Goal: Task Accomplishment & Management: Manage account settings

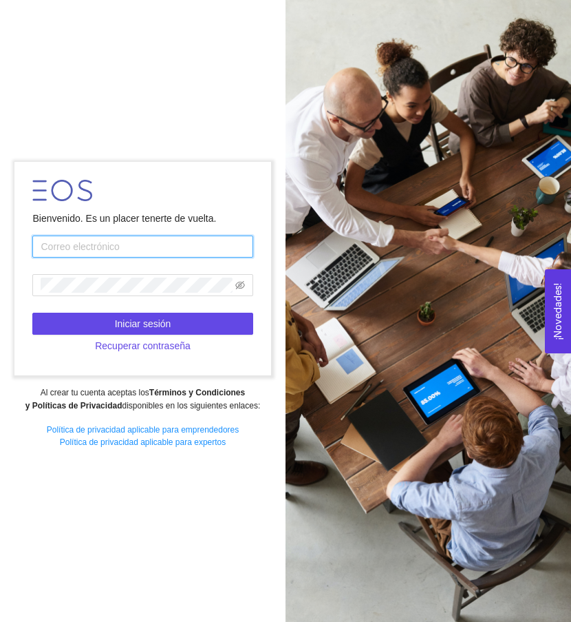
type input "[EMAIL_ADDRESS][DOMAIN_NAME]"
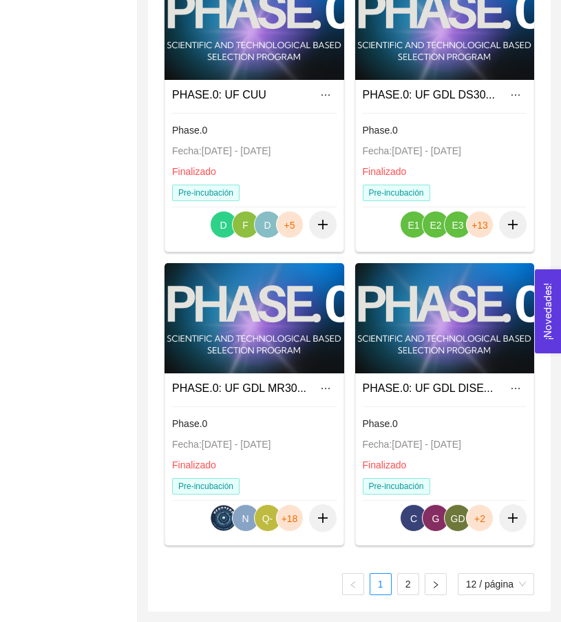
scroll to position [1357, 0]
click at [413, 585] on link "2" at bounding box center [408, 584] width 21 height 21
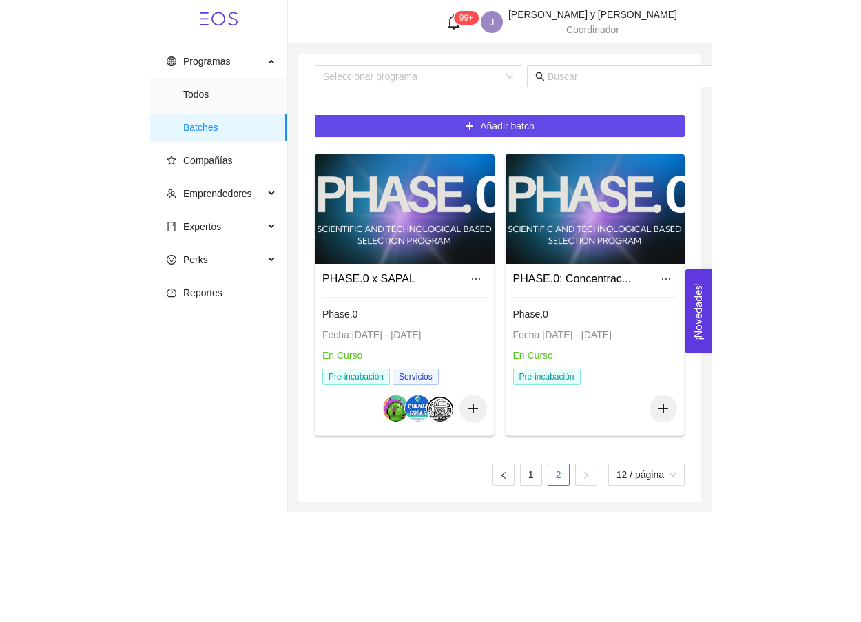
scroll to position [0, 0]
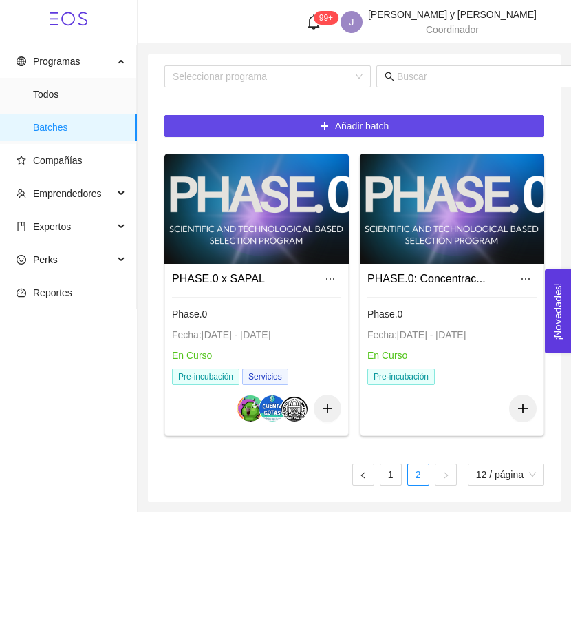
click at [429, 233] on div at bounding box center [452, 209] width 185 height 110
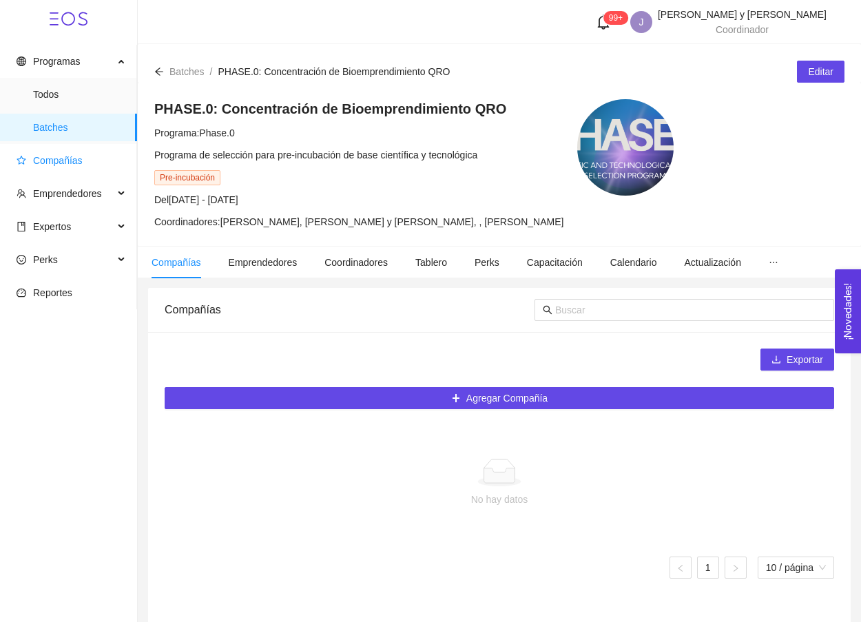
click at [70, 170] on span "Compañías" at bounding box center [71, 161] width 109 height 28
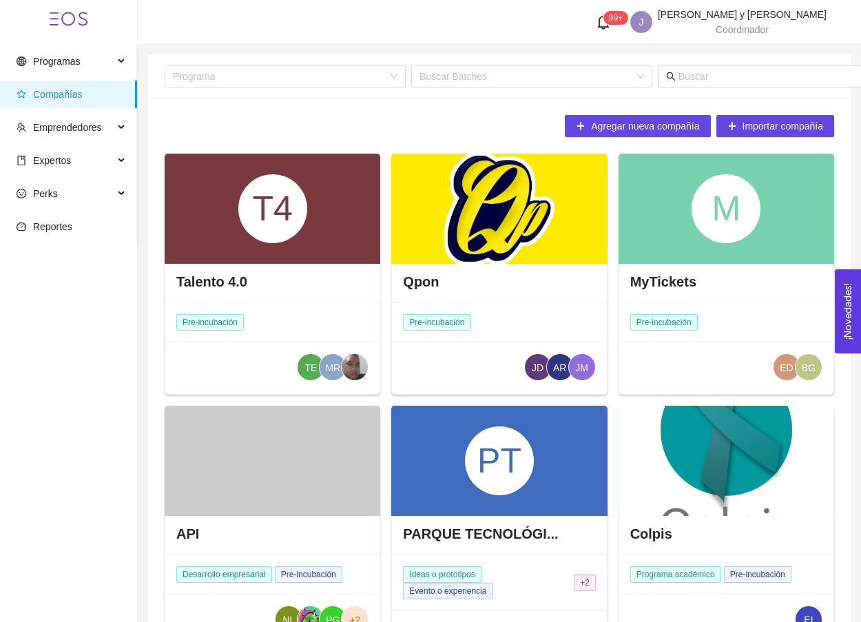
click at [313, 417] on div at bounding box center [273, 461] width 216 height 110
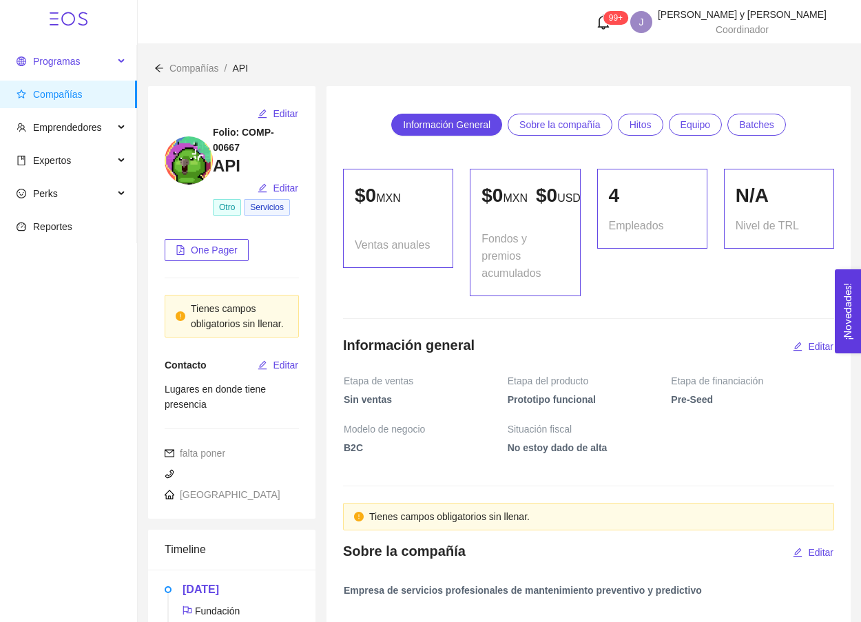
click at [71, 62] on span "Programas" at bounding box center [56, 61] width 47 height 11
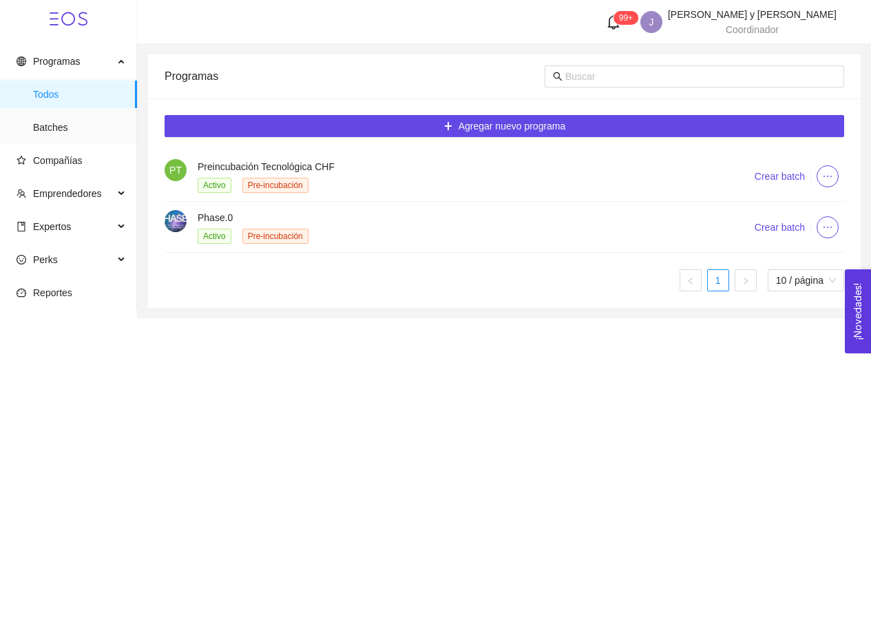
click at [370, 203] on li "Phase.0 Activo Pre-incubación Crear batch" at bounding box center [505, 227] width 680 height 51
click at [214, 210] on h4 "Phase.0" at bounding box center [459, 217] width 523 height 15
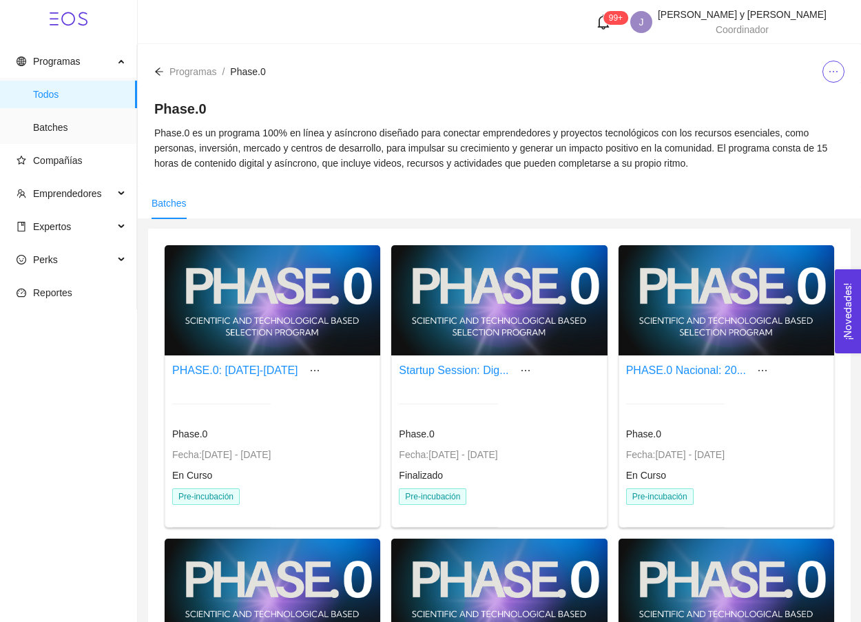
scroll to position [164, 0]
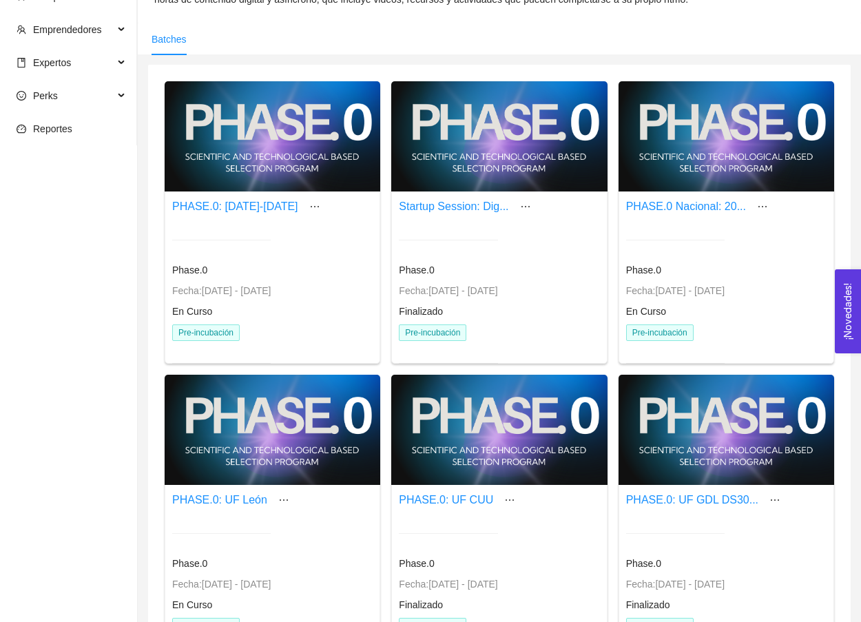
click at [571, 216] on div "PHASE.0 Nacional: 20..." at bounding box center [699, 207] width 147 height 22
click at [571, 185] on div at bounding box center [726, 136] width 216 height 110
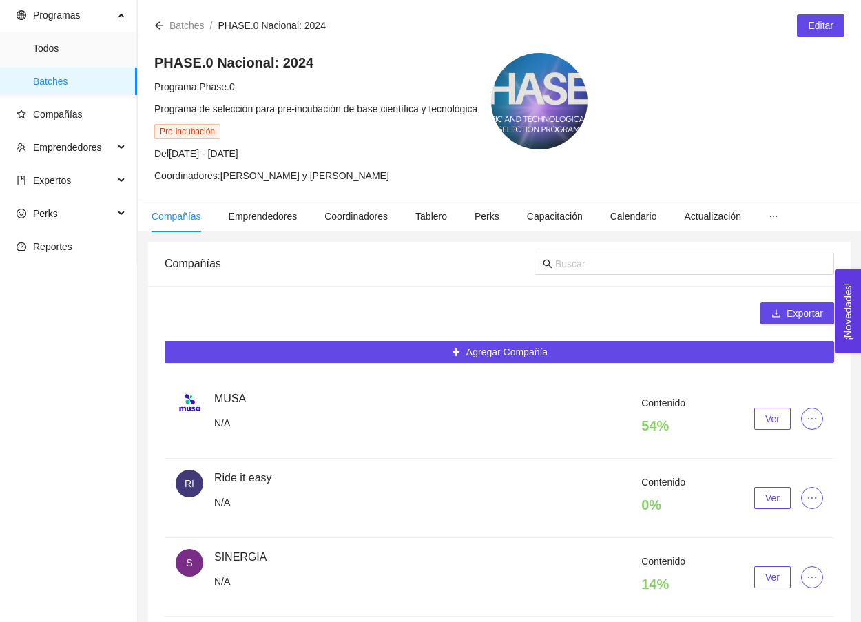
scroll to position [90, 0]
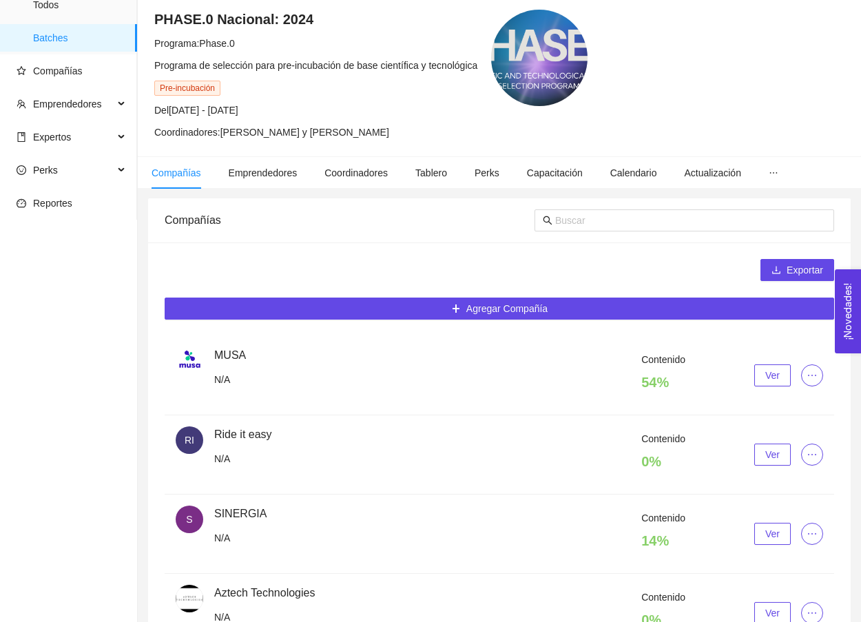
click at [571, 452] on span "Ver" at bounding box center [772, 454] width 14 height 15
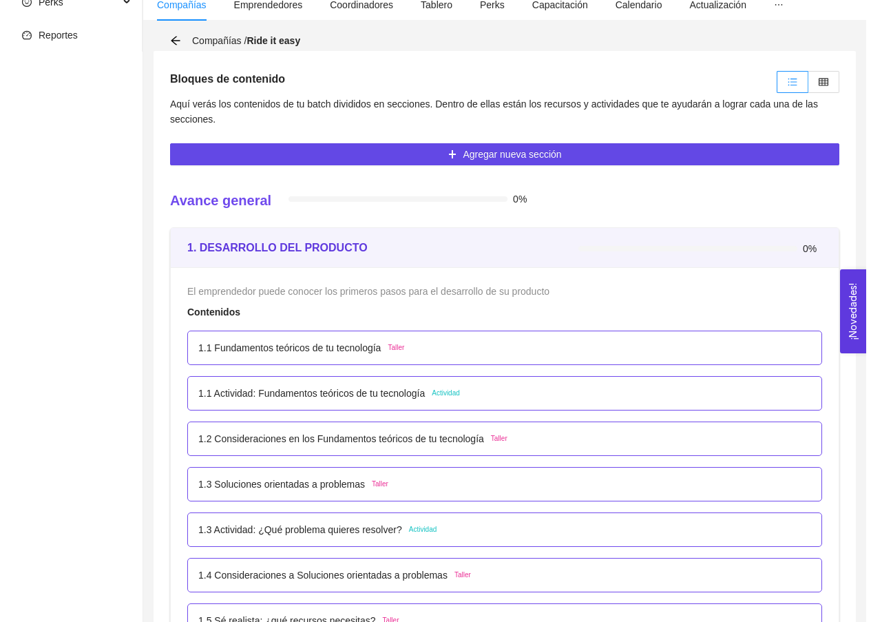
scroll to position [323, 0]
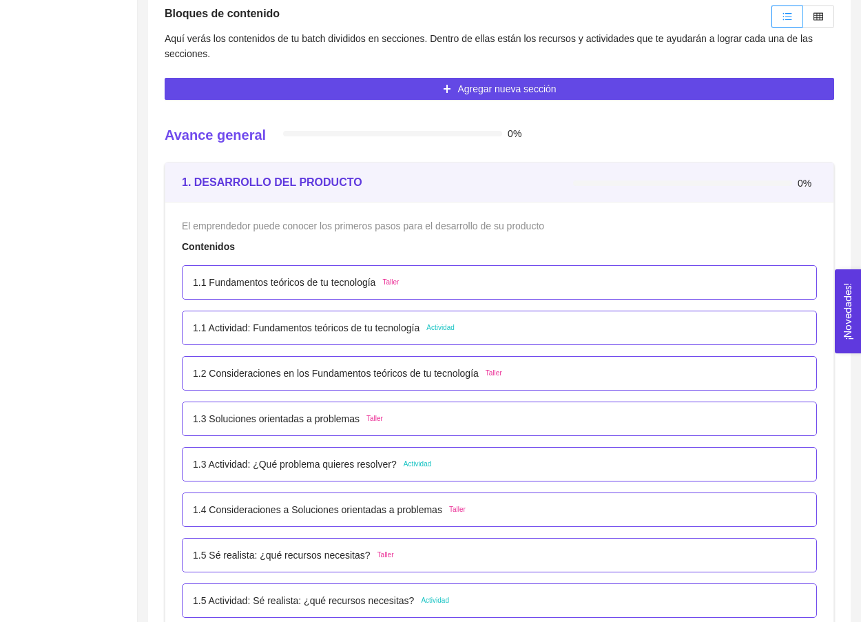
click at [289, 281] on p "1.1 Fundamentos teóricos de tu tecnología" at bounding box center [284, 282] width 182 height 15
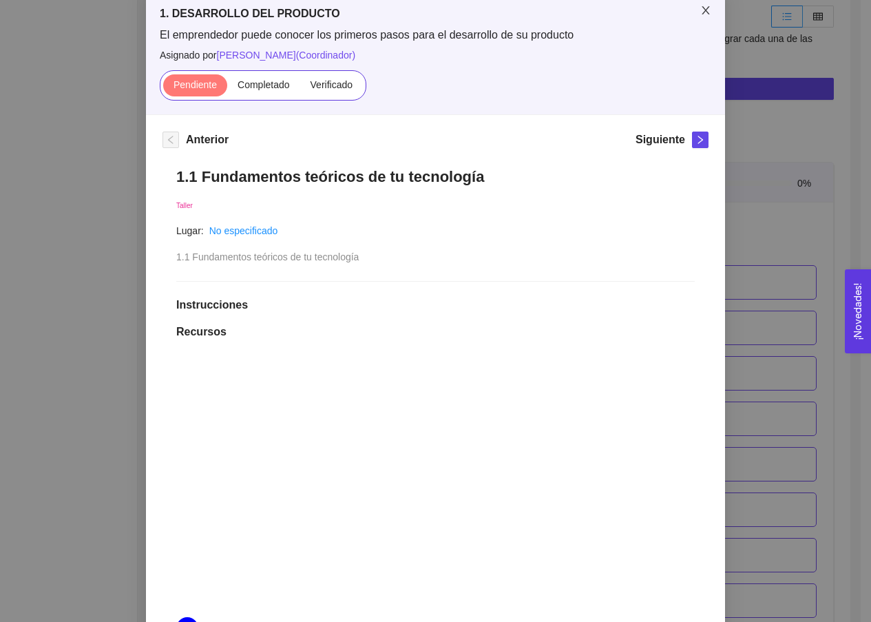
scroll to position [0, 0]
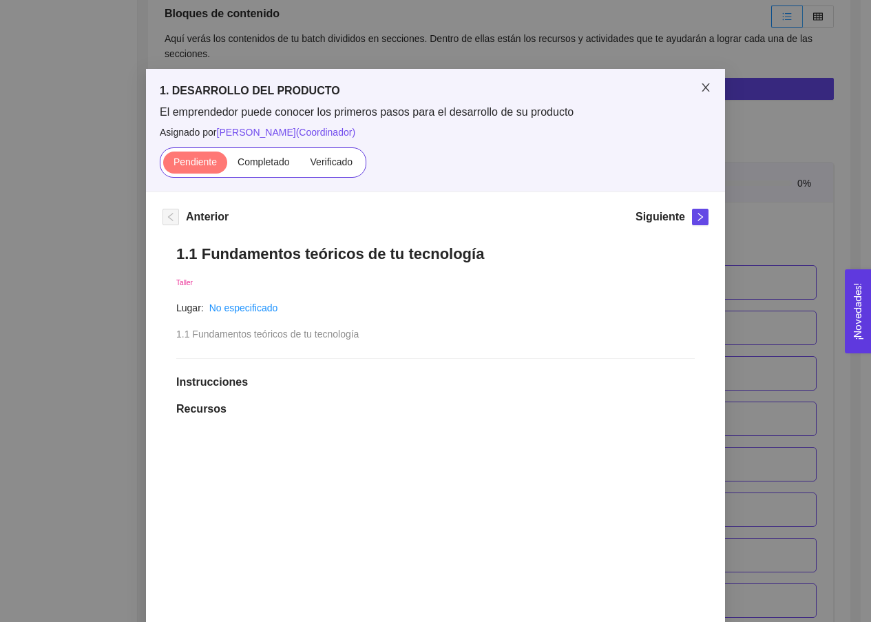
click at [571, 93] on span "Close" at bounding box center [705, 88] width 39 height 39
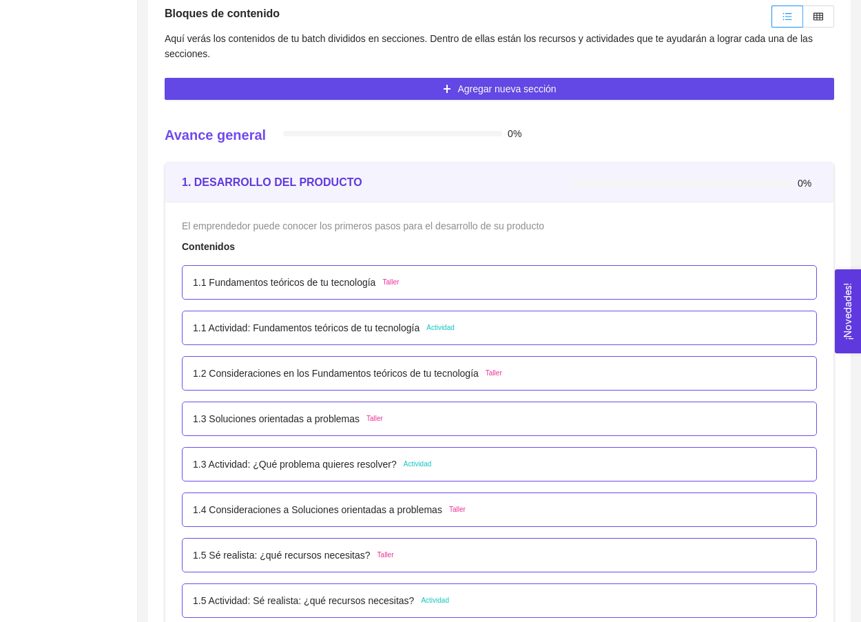
click at [369, 328] on p "1.1 Actividad: Fundamentos teóricos de tu tecnología" at bounding box center [306, 327] width 227 height 15
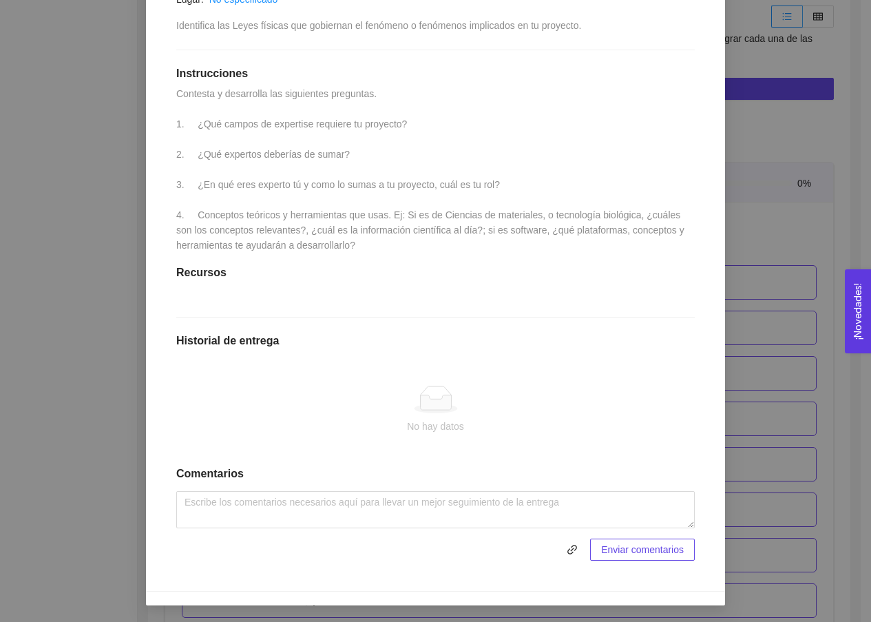
scroll to position [322, 0]
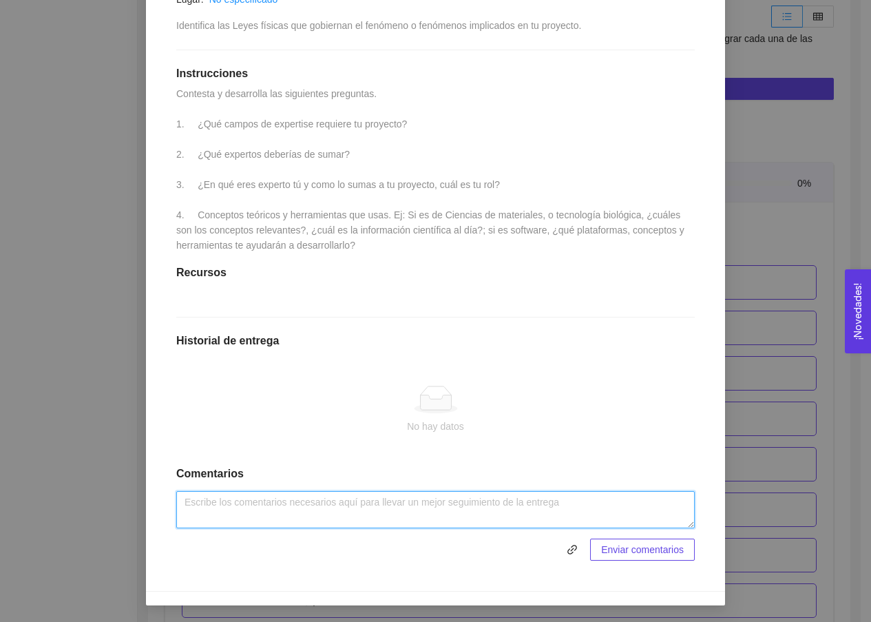
click at [211, 509] on textarea at bounding box center [435, 509] width 518 height 37
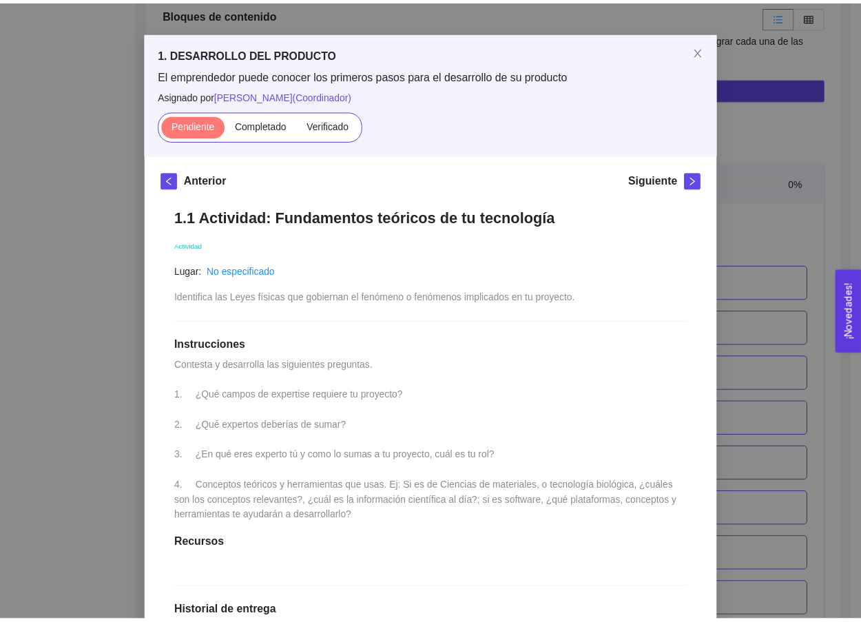
scroll to position [36, 0]
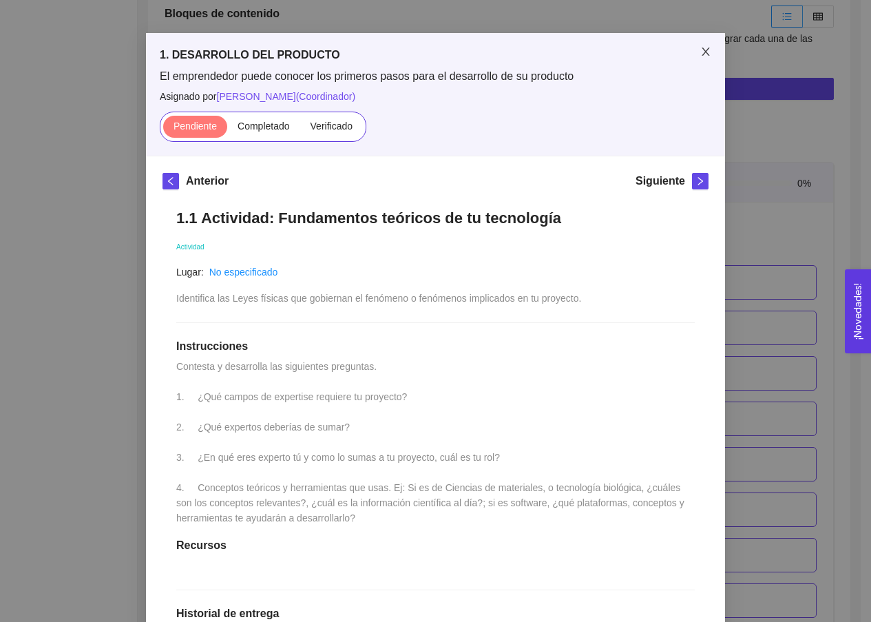
click at [571, 56] on icon "close" at bounding box center [705, 51] width 11 height 11
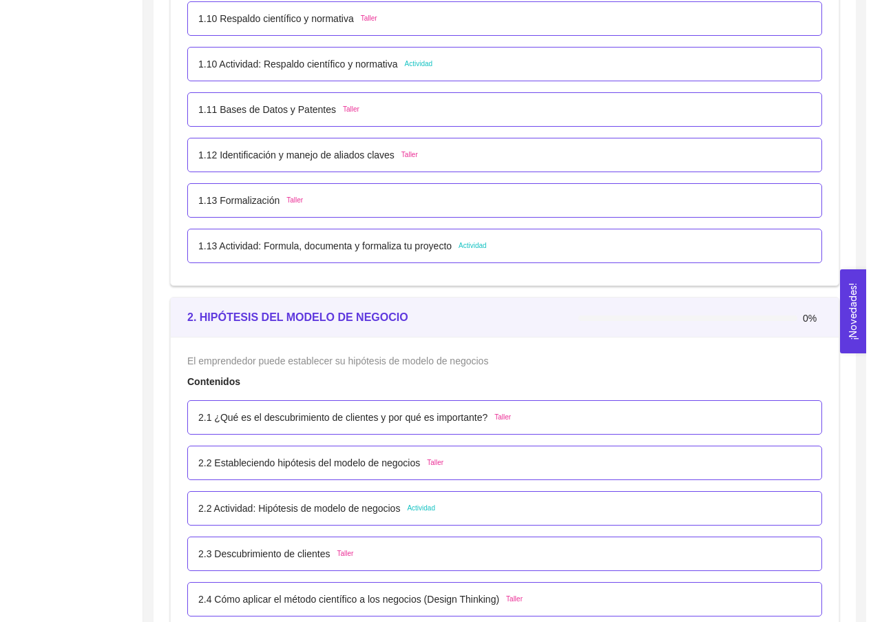
scroll to position [1427, 0]
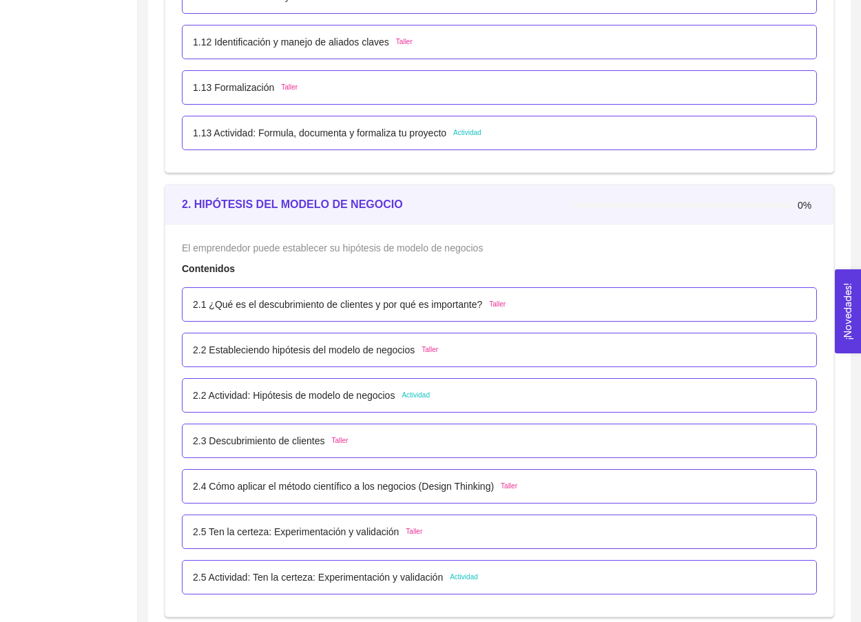
click at [315, 394] on p "2.2 Actividad: Hipótesis de modelo de negocios" at bounding box center [294, 395] width 202 height 15
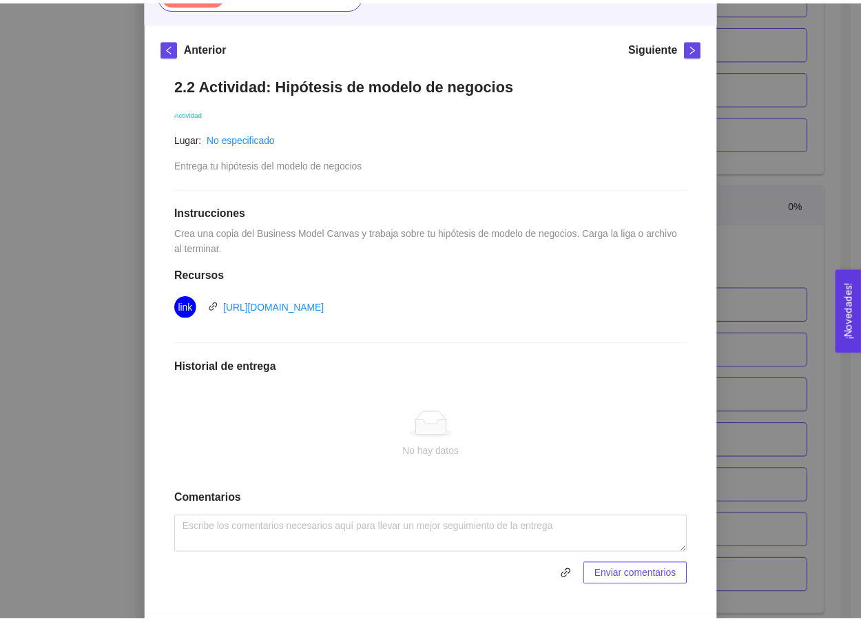
scroll to position [56, 0]
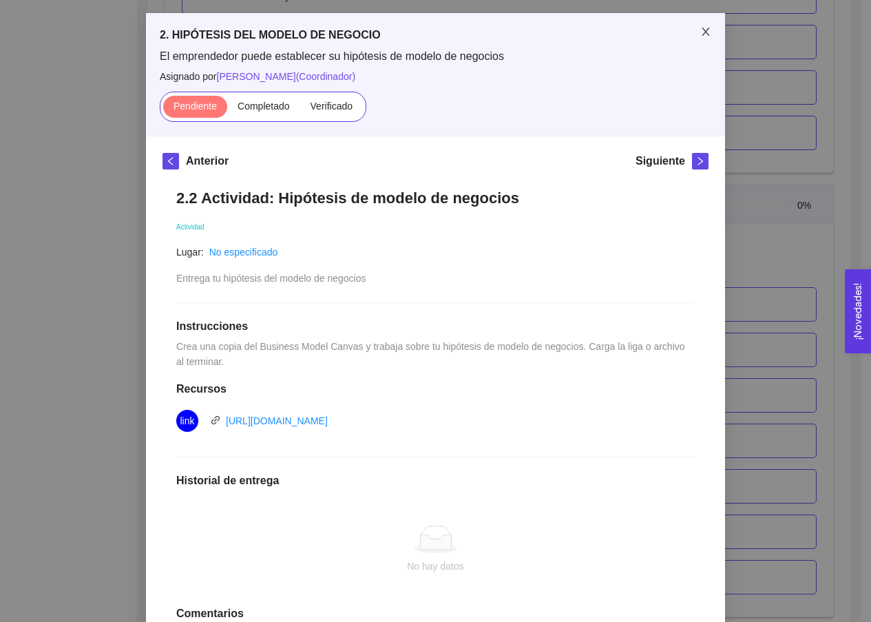
click at [571, 32] on icon "close" at bounding box center [706, 32] width 8 height 8
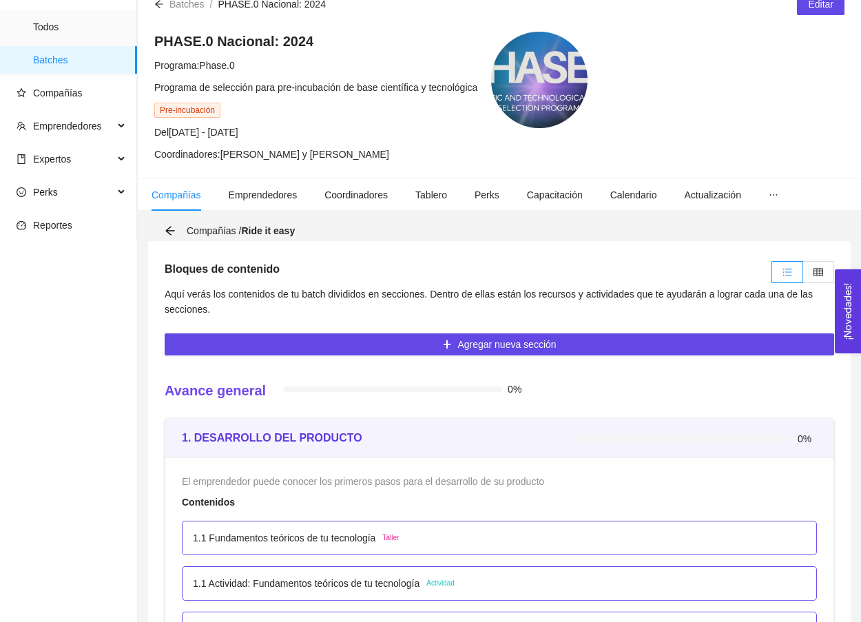
scroll to position [98, 0]
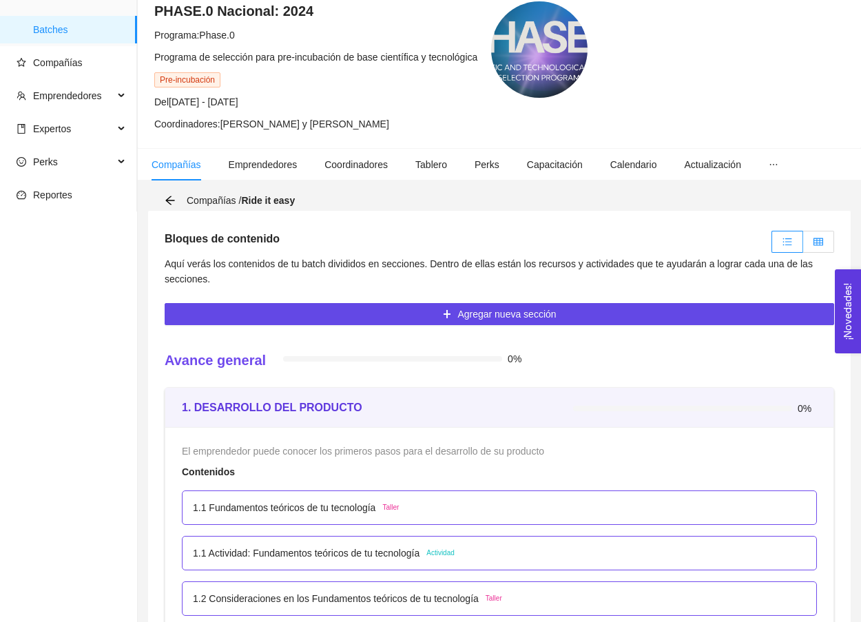
click at [571, 247] on label at bounding box center [818, 242] width 31 height 22
click at [571, 245] on input "radio" at bounding box center [803, 245] width 0 height 0
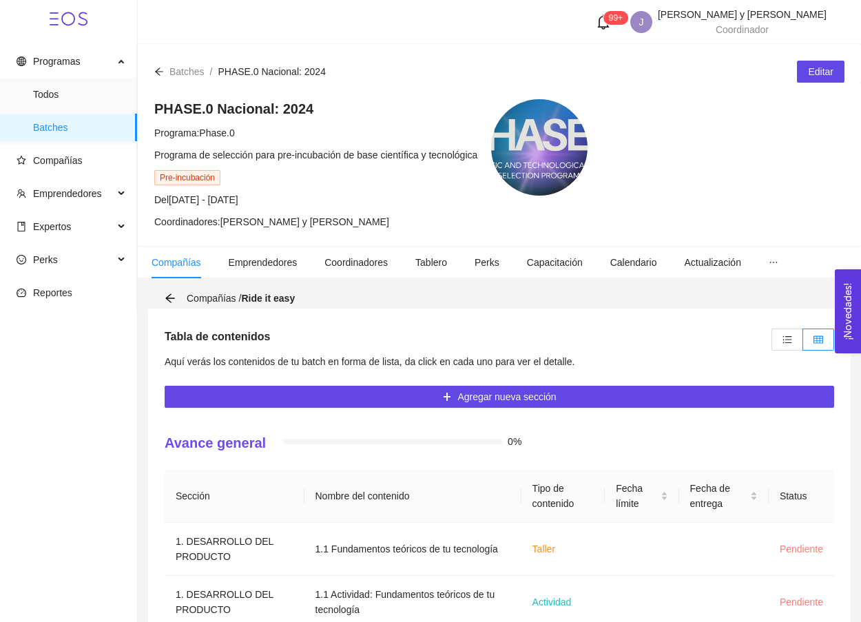
scroll to position [0, 0]
click at [571, 331] on label at bounding box center [787, 339] width 32 height 22
click at [571, 343] on input "radio" at bounding box center [772, 343] width 0 height 0
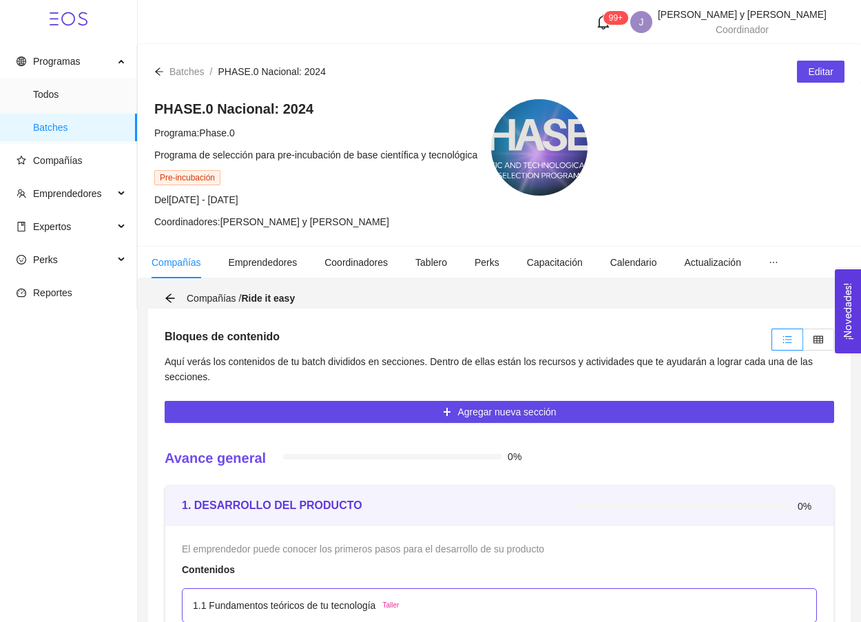
click at [161, 75] on icon "arrow-left" at bounding box center [159, 72] width 10 height 10
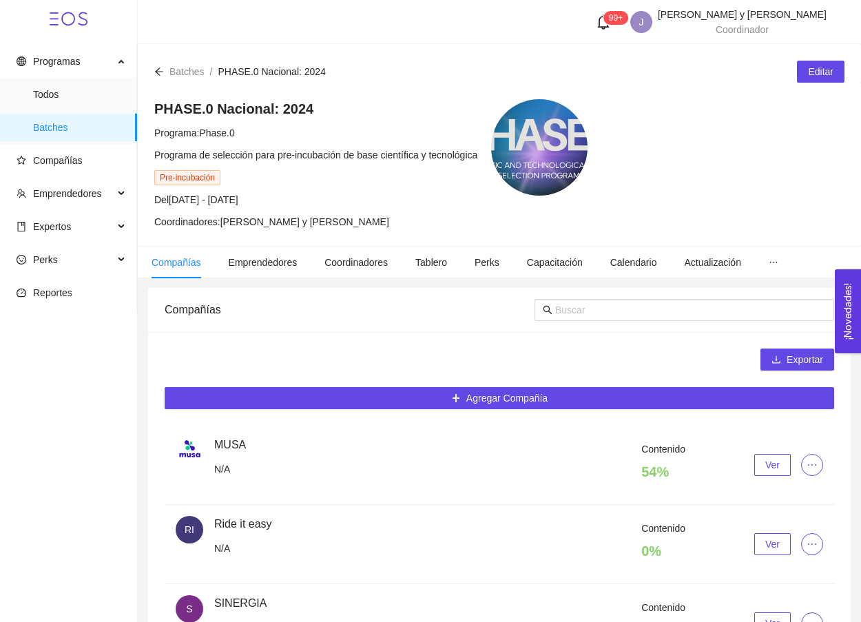
click at [159, 72] on icon "arrow-left" at bounding box center [159, 72] width 10 height 10
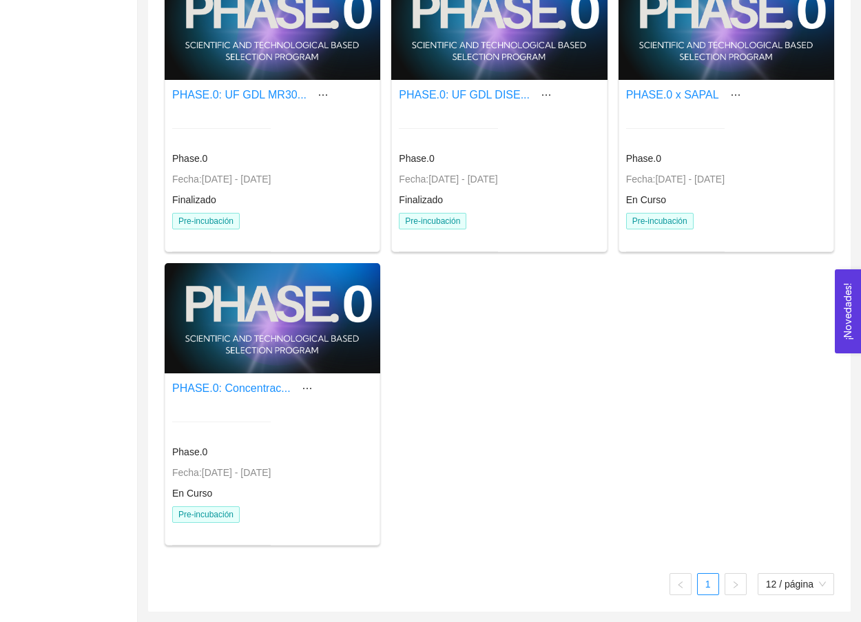
scroll to position [862, 0]
click at [315, 326] on div at bounding box center [273, 318] width 216 height 110
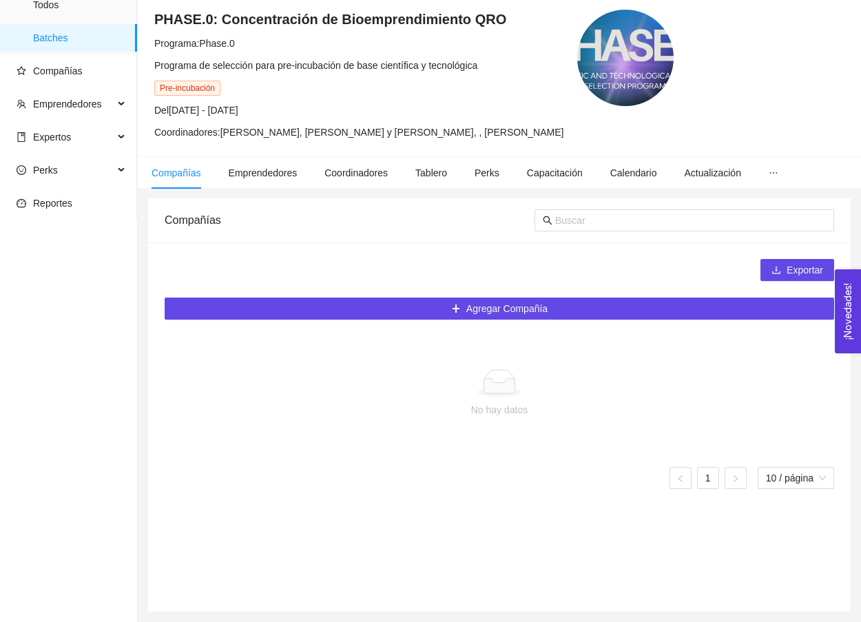
scroll to position [46, 0]
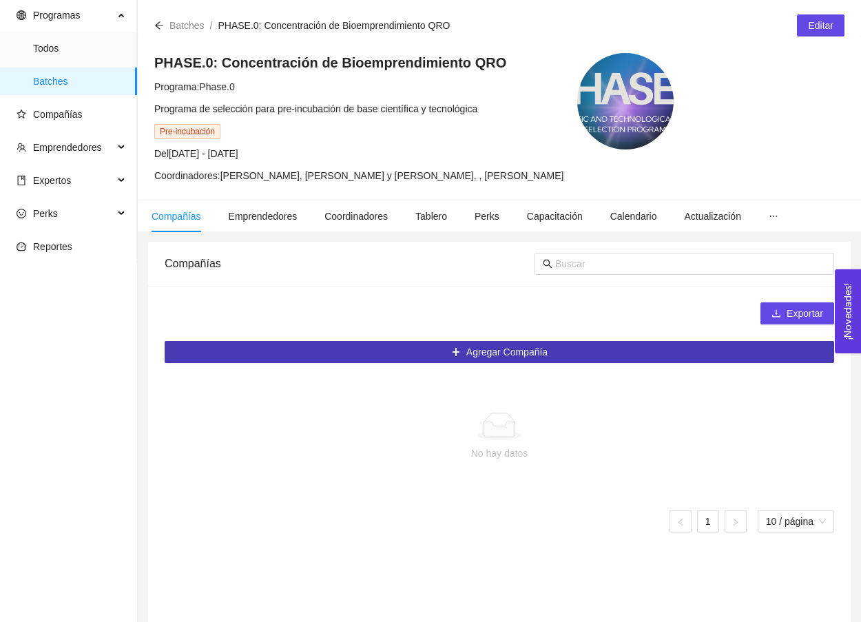
click at [535, 344] on span "Agregar Compañía" at bounding box center [506, 351] width 81 height 15
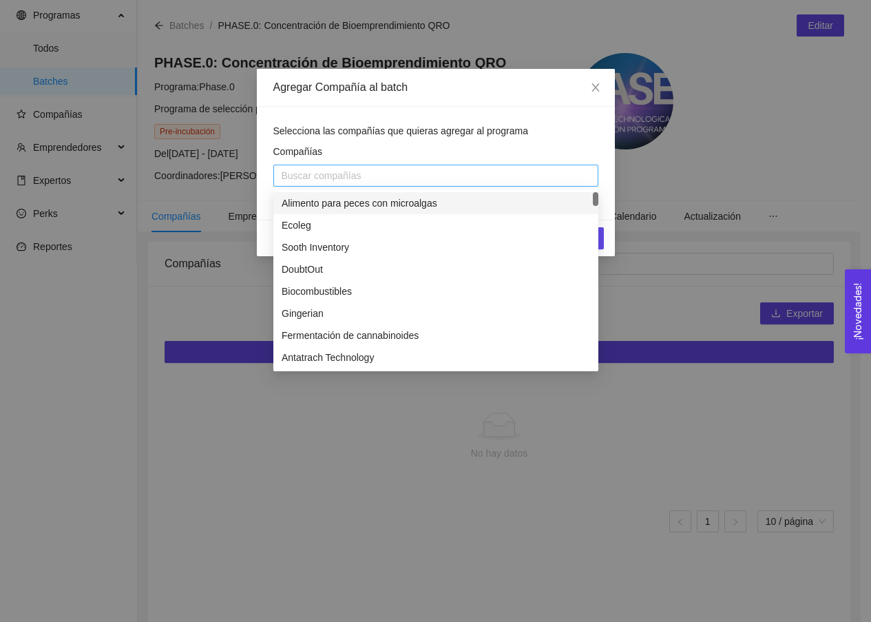
click at [444, 173] on div at bounding box center [436, 175] width 318 height 17
click at [427, 178] on div at bounding box center [436, 175] width 318 height 17
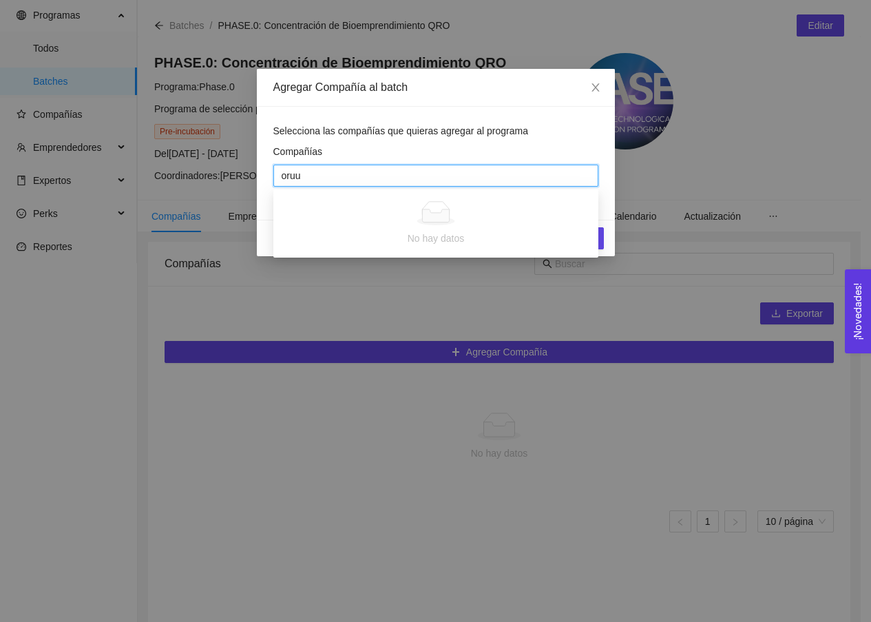
type input "oru"
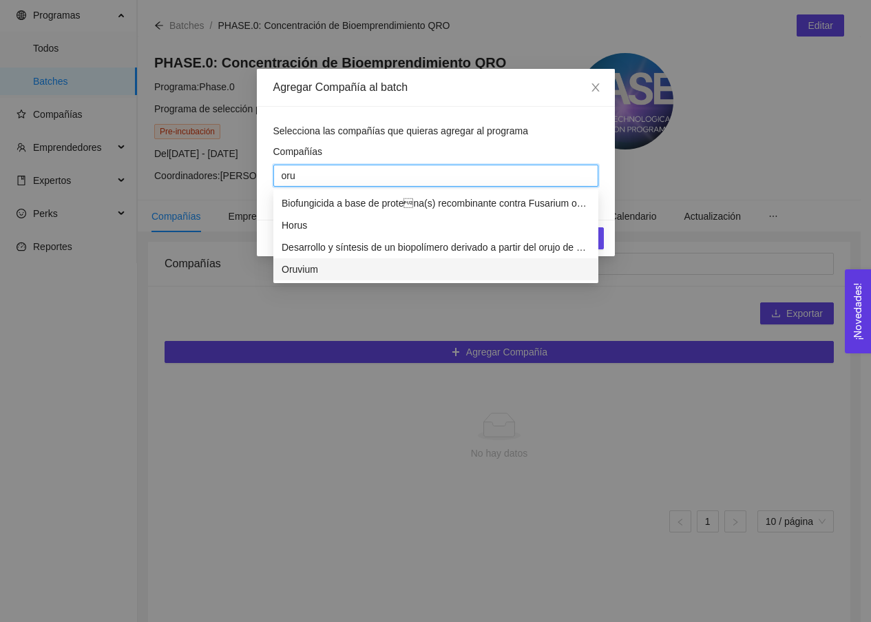
click at [290, 271] on div "Oruvium" at bounding box center [436, 269] width 308 height 15
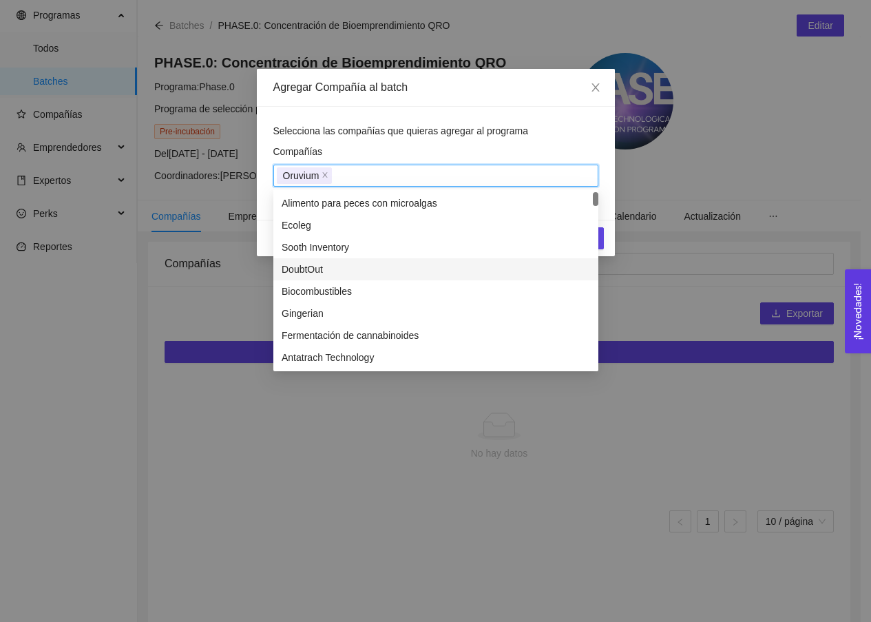
click at [452, 114] on div "Selecciona las compañías que quieras agregar al programa Compañías Oruvium" at bounding box center [436, 163] width 358 height 113
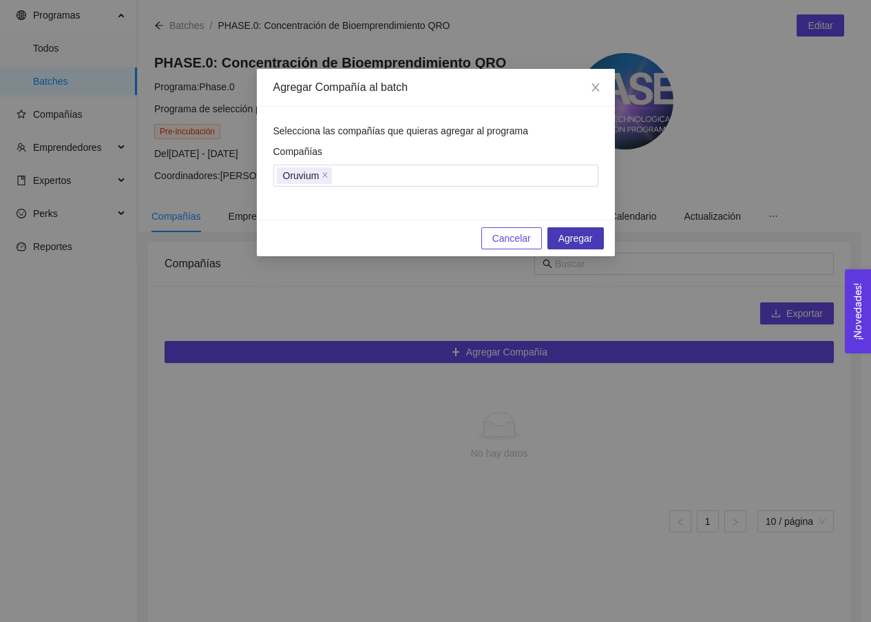
click at [571, 238] on button "Agregar" at bounding box center [575, 238] width 56 height 22
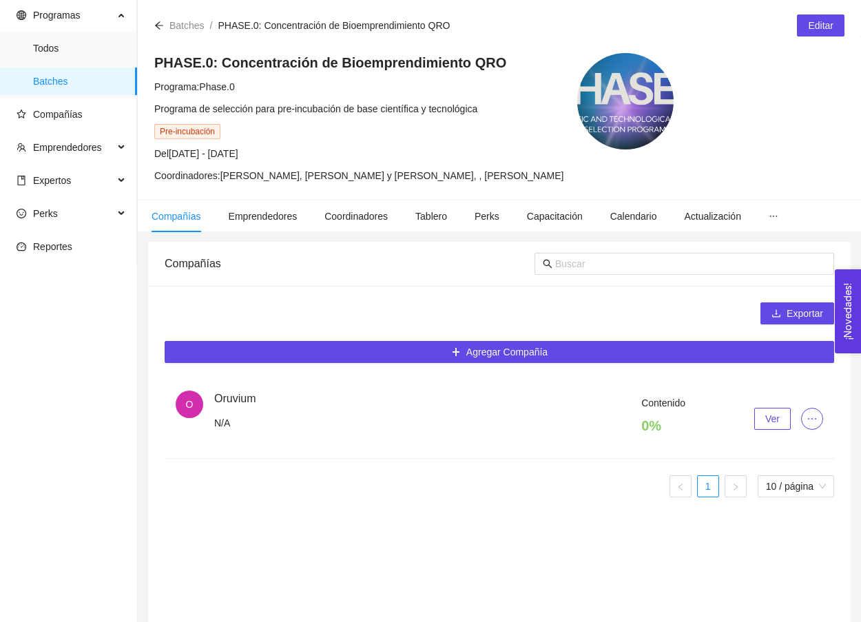
scroll to position [0, 0]
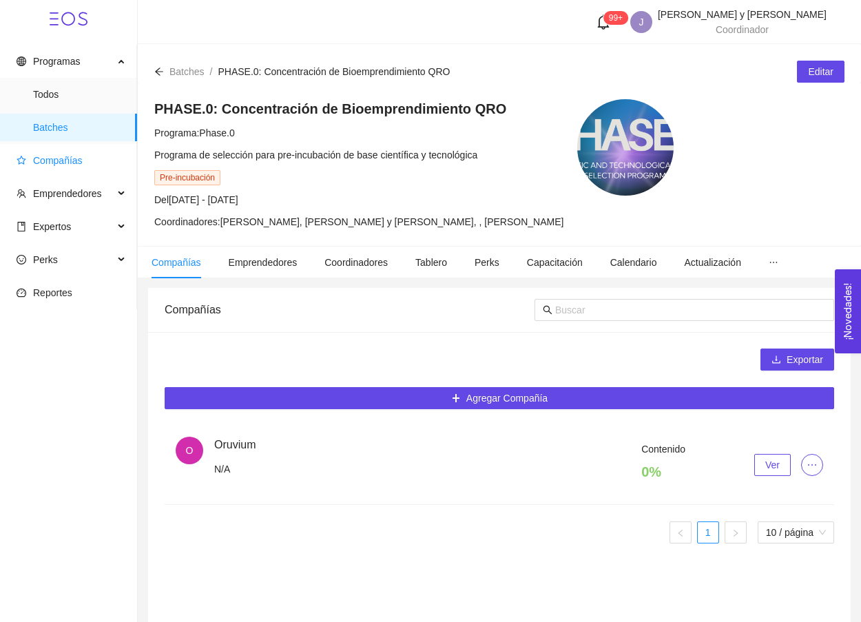
click at [60, 162] on span "Compañías" at bounding box center [58, 160] width 50 height 11
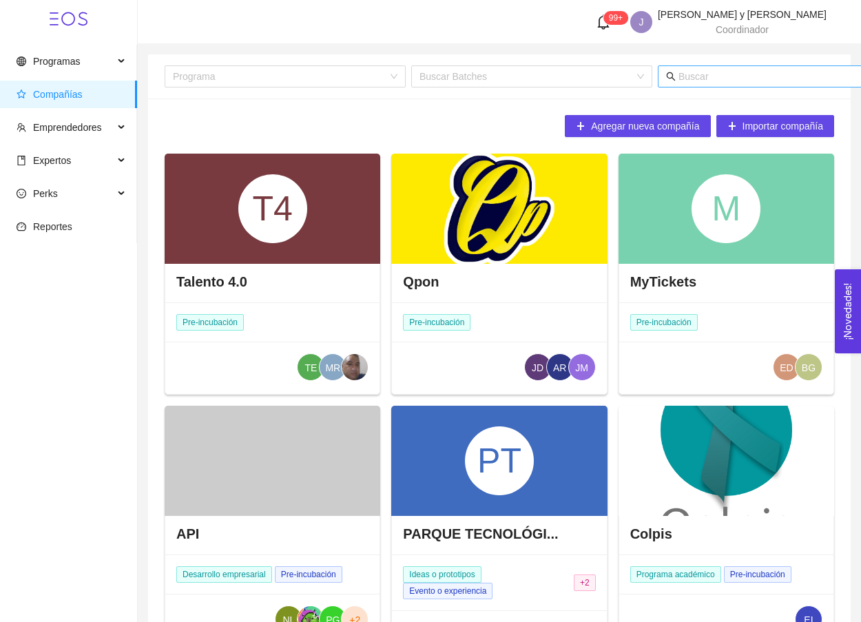
click at [571, 69] on input "text" at bounding box center [813, 76] width 271 height 15
type input "oruv"
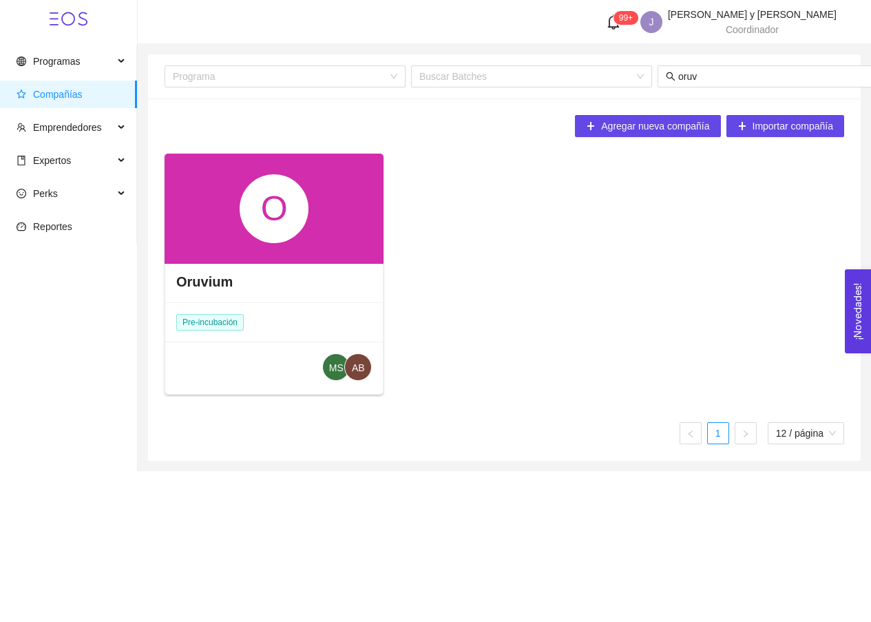
click at [264, 245] on div "O" at bounding box center [274, 209] width 219 height 110
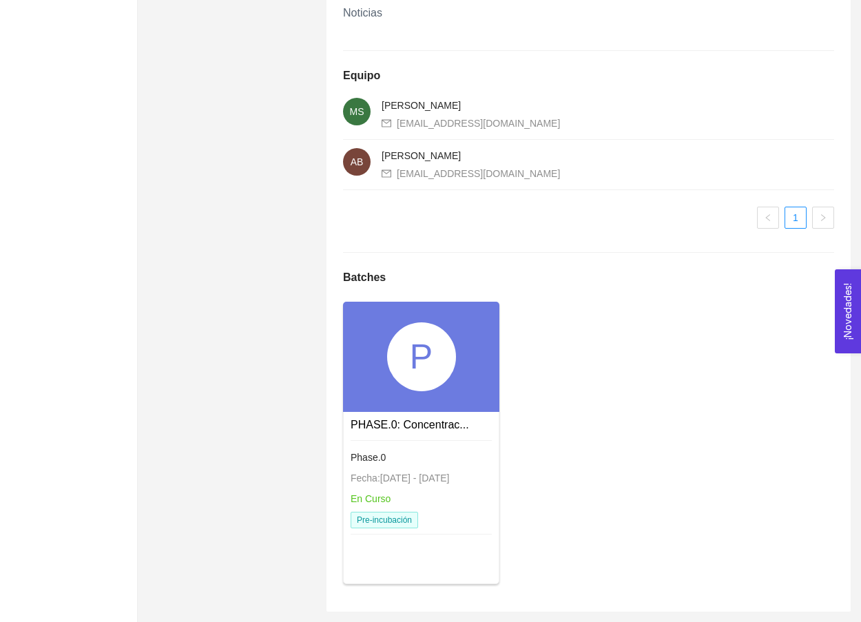
scroll to position [883, 0]
click at [398, 407] on div "P" at bounding box center [421, 357] width 156 height 110
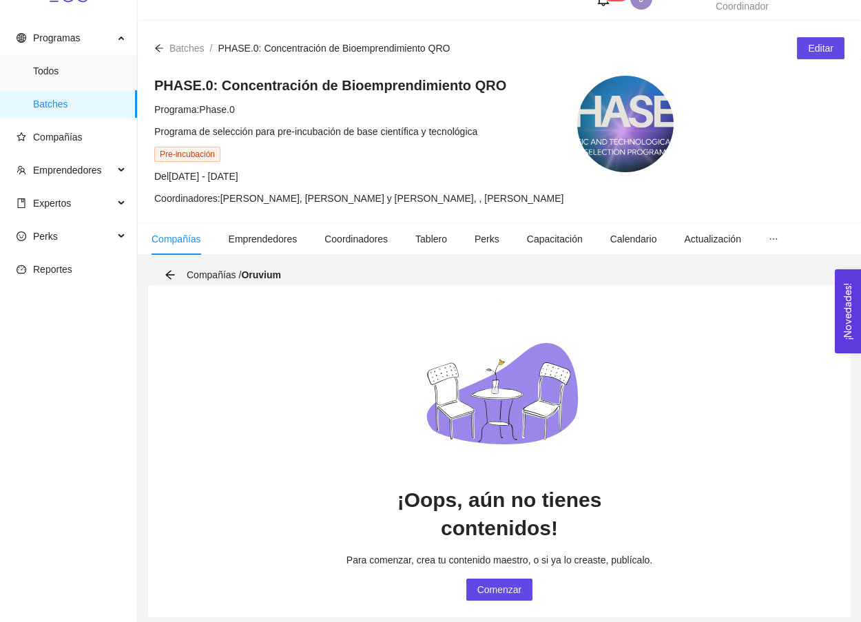
scroll to position [16, 0]
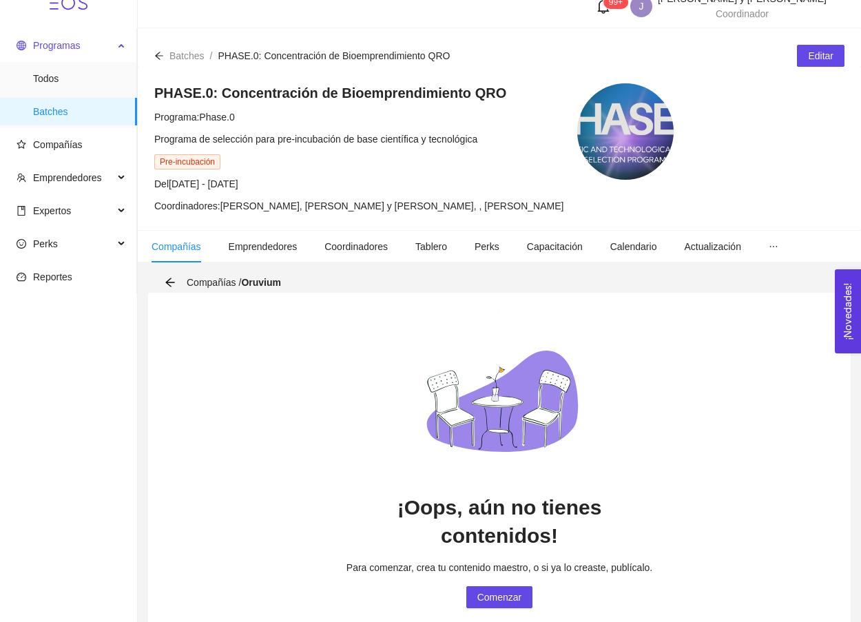
click at [83, 36] on span "Programas" at bounding box center [65, 46] width 97 height 28
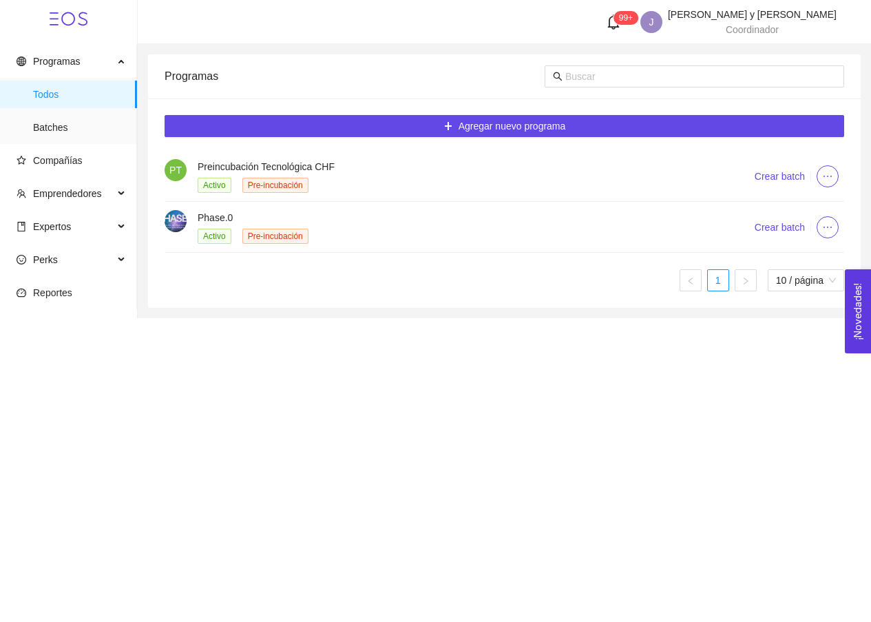
click at [362, 195] on li "PT Preincubación Tecnológica CHF Activo Pre-incubación Crear batch" at bounding box center [505, 176] width 680 height 51
click at [571, 235] on div "Activo Pre-incubación" at bounding box center [459, 236] width 523 height 16
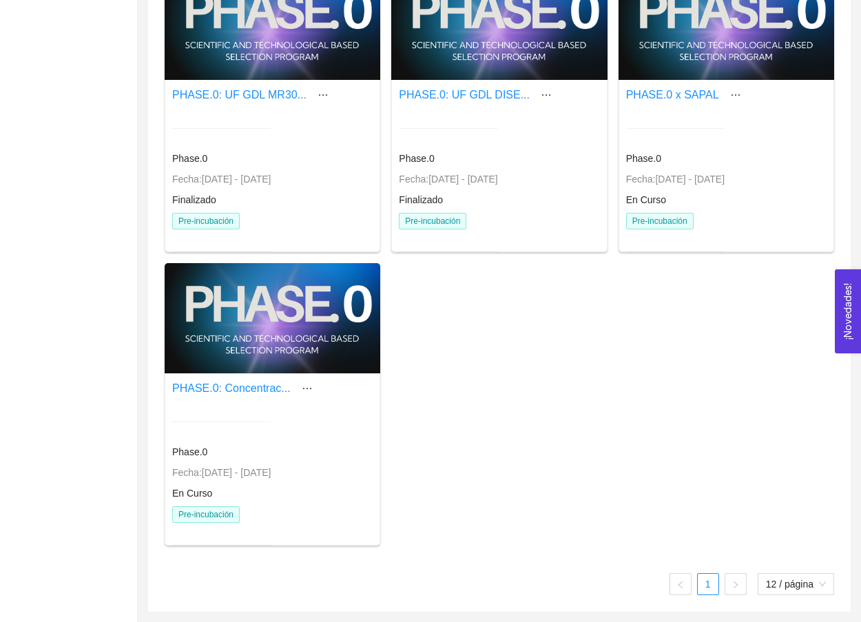
scroll to position [862, 0]
click at [298, 350] on div at bounding box center [273, 318] width 216 height 110
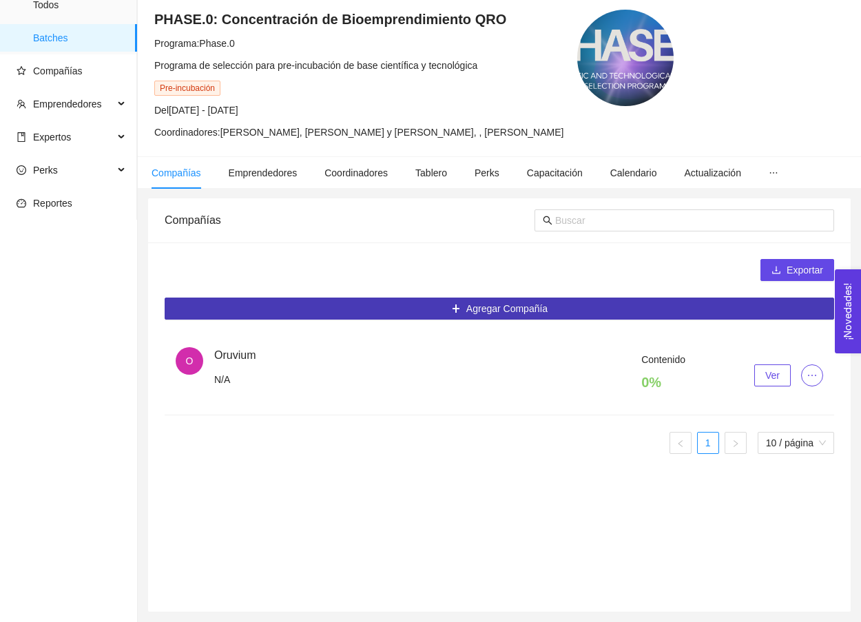
scroll to position [46, 0]
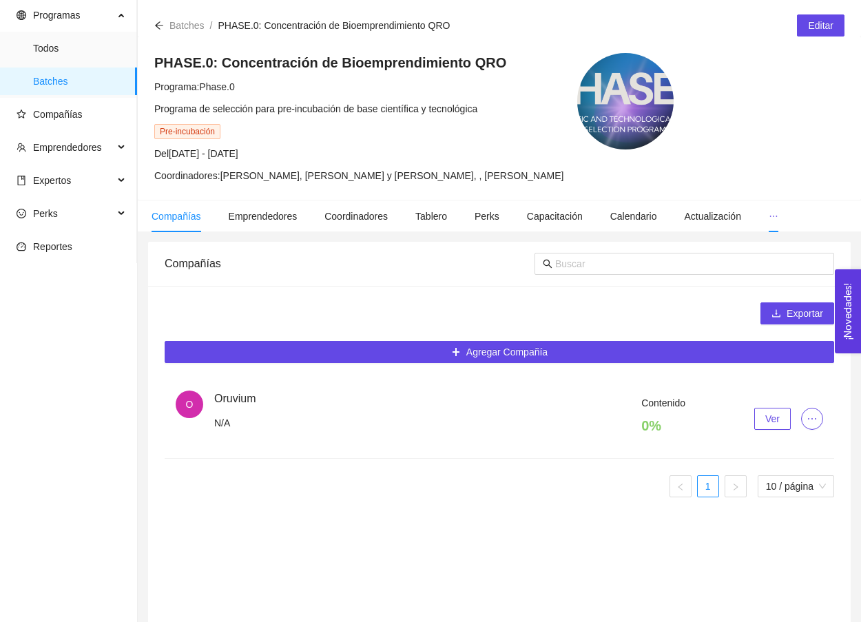
click at [571, 213] on icon "ellipsis" at bounding box center [773, 216] width 10 height 10
click at [571, 246] on li "Contenido" at bounding box center [734, 254] width 110 height 28
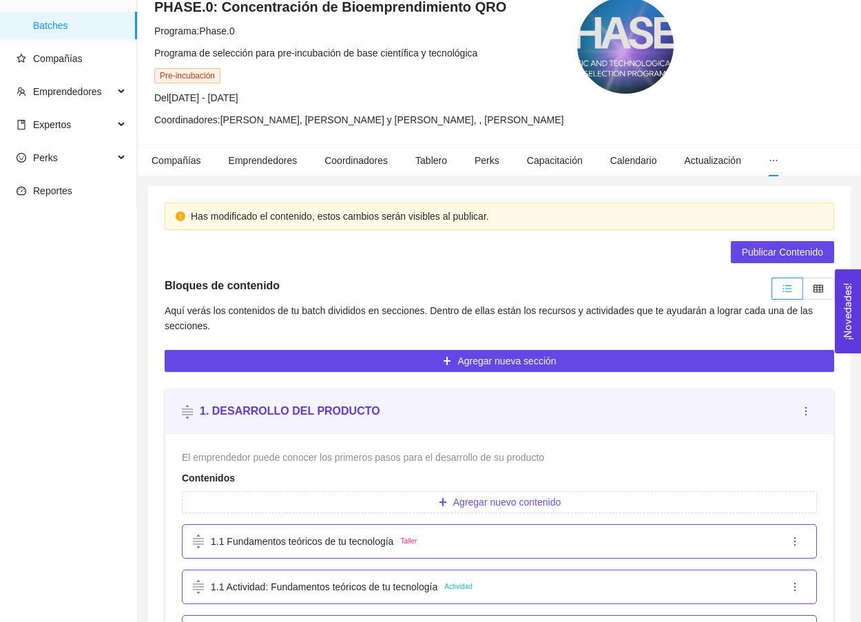
scroll to position [103, 0]
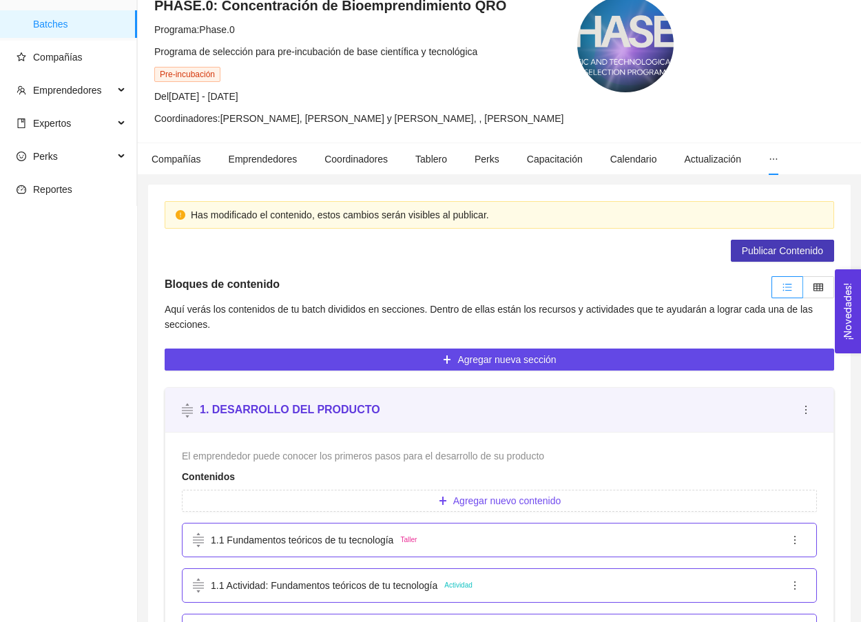
click at [571, 251] on span "Publicar Contenido" at bounding box center [782, 250] width 81 height 15
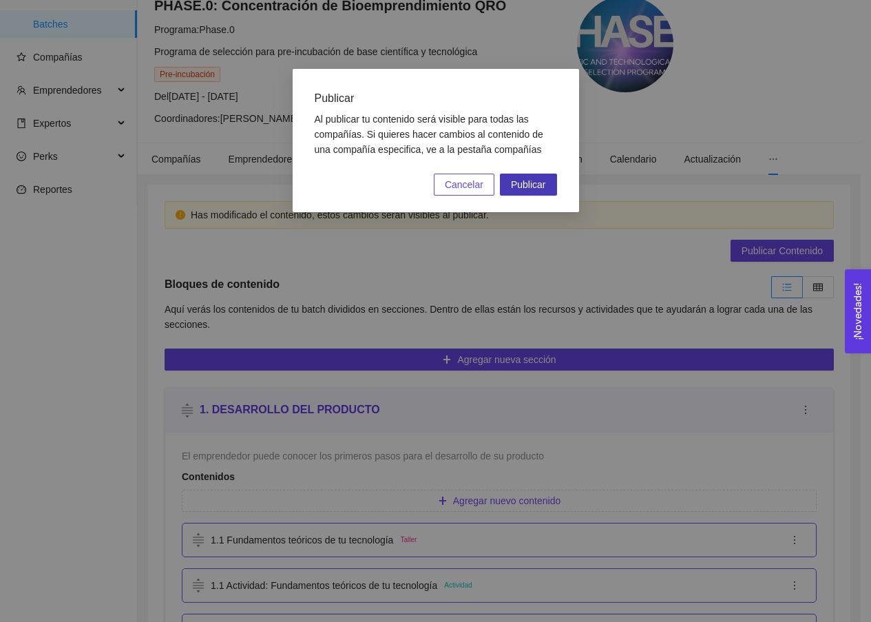
click at [532, 181] on span "Publicar" at bounding box center [528, 184] width 35 height 15
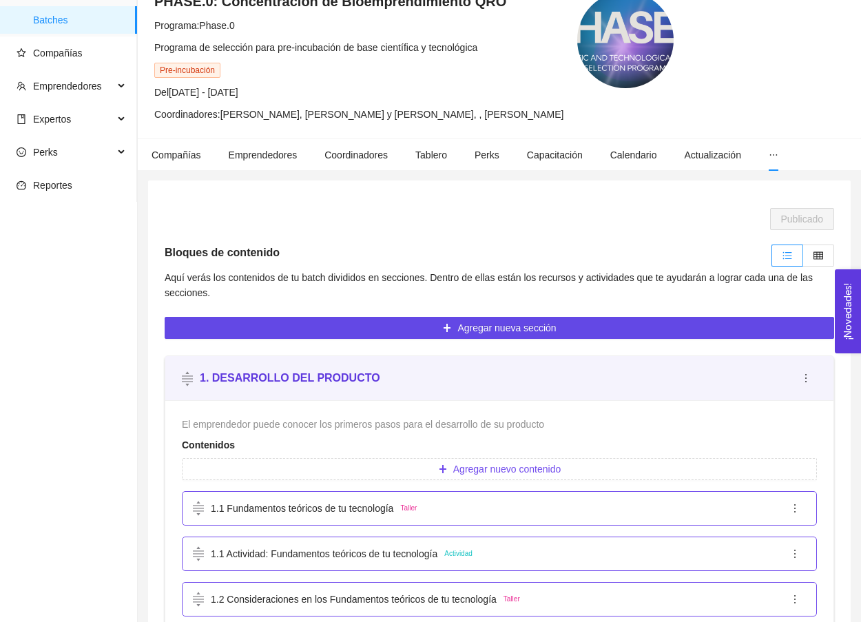
scroll to position [87, 0]
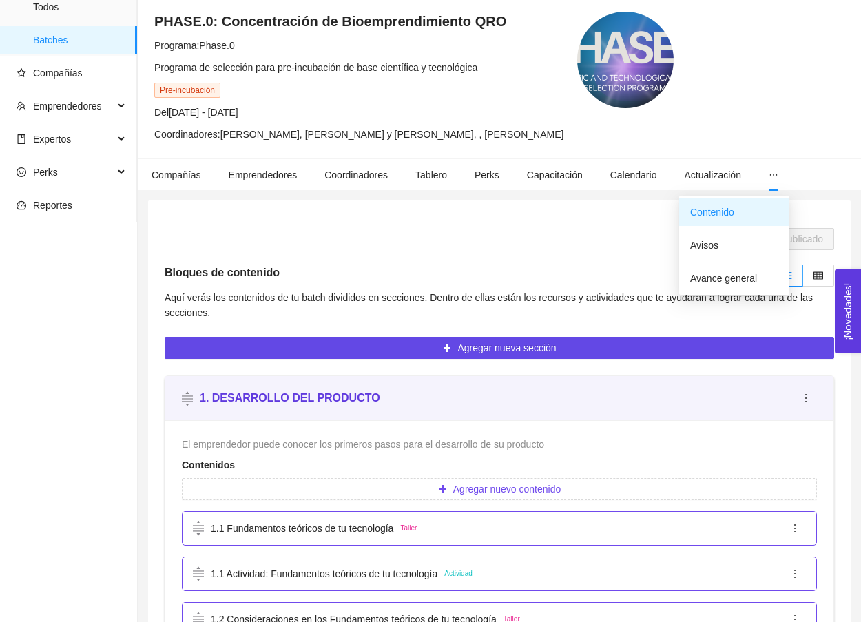
click at [571, 213] on span "Contenido" at bounding box center [712, 212] width 44 height 11
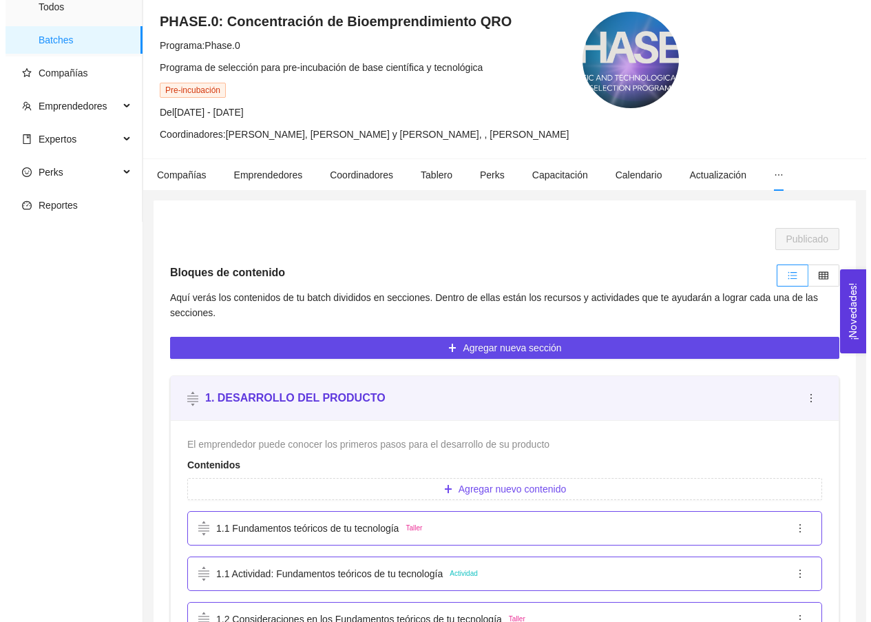
scroll to position [280, 0]
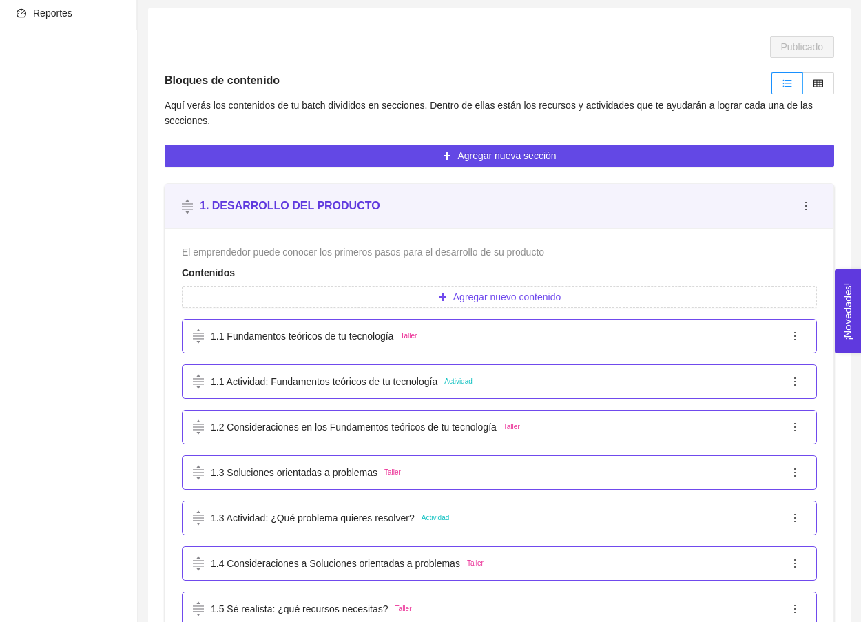
click at [545, 102] on span "Aquí verás los contenidos de tu batch divididos en secciones. Dentro de ellas e…" at bounding box center [489, 113] width 648 height 26
click at [571, 337] on icon "ellipsis" at bounding box center [794, 336] width 11 height 11
click at [571, 364] on span "Editar" at bounding box center [809, 363] width 35 height 15
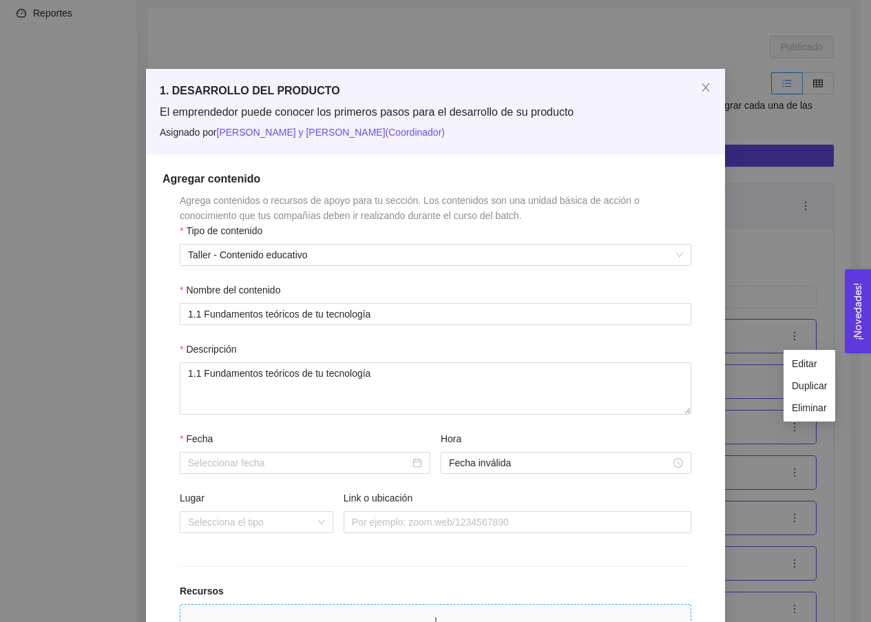
scroll to position [98, 0]
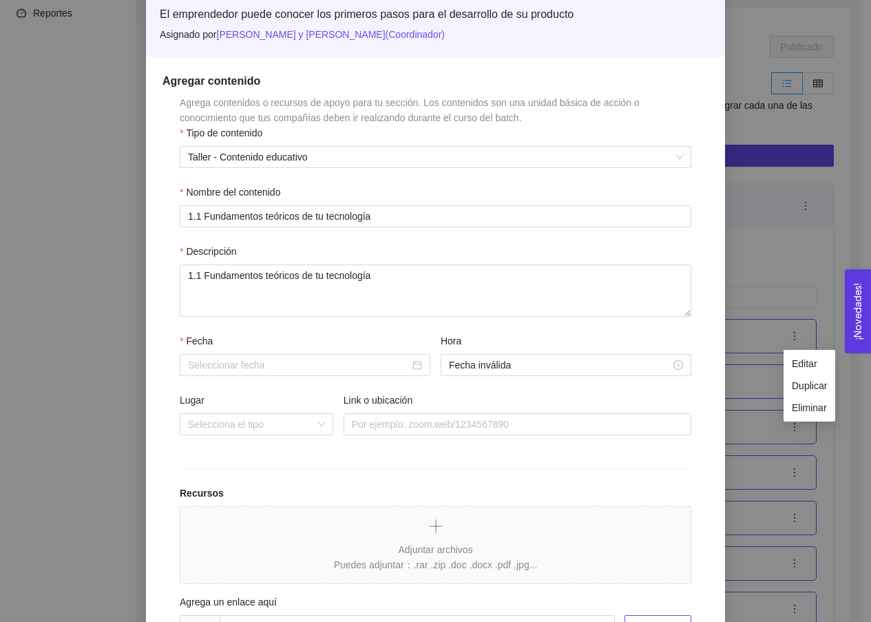
click at [297, 376] on div "[PERSON_NAME] inválida" at bounding box center [436, 362] width 512 height 59
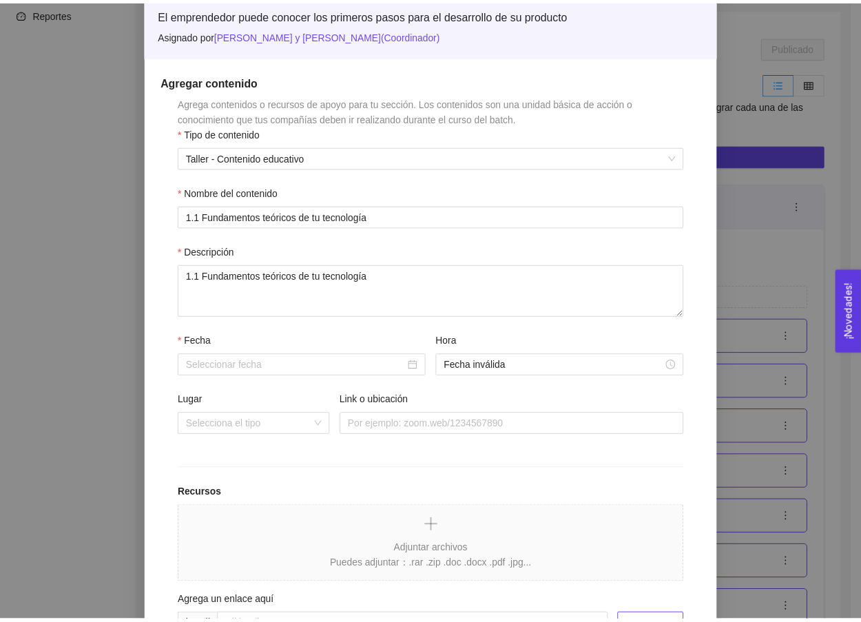
scroll to position [0, 0]
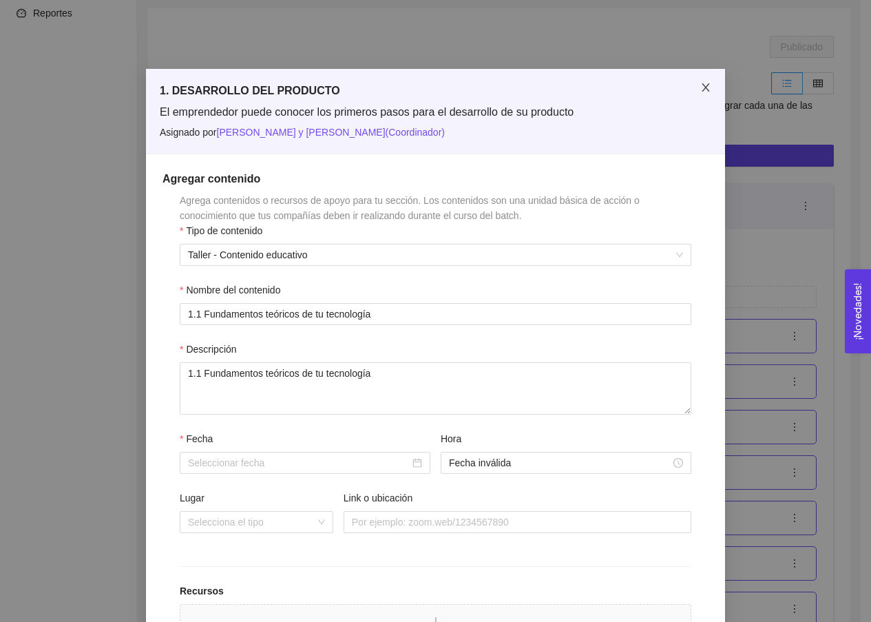
click at [571, 84] on icon "close" at bounding box center [705, 87] width 11 height 11
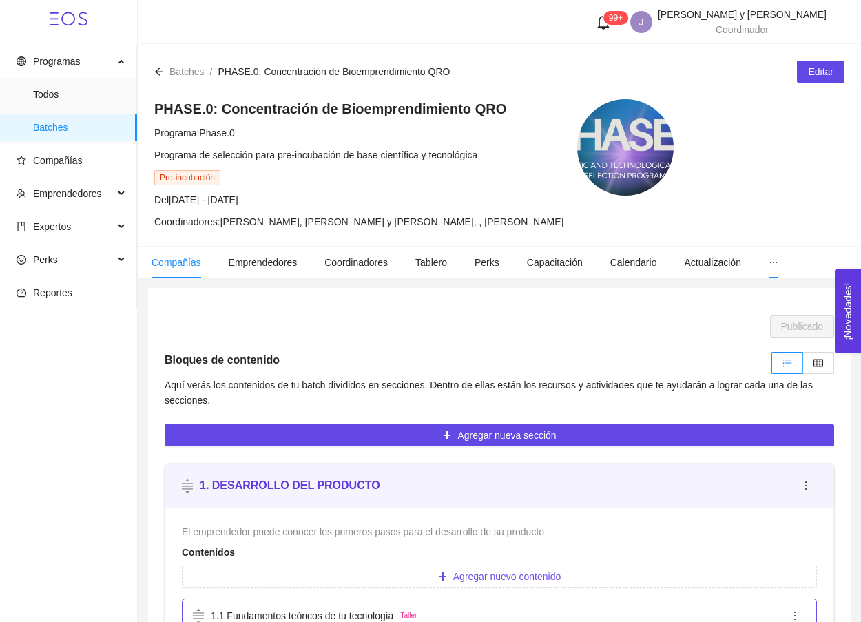
click at [178, 264] on span "Compañías" at bounding box center [176, 262] width 50 height 11
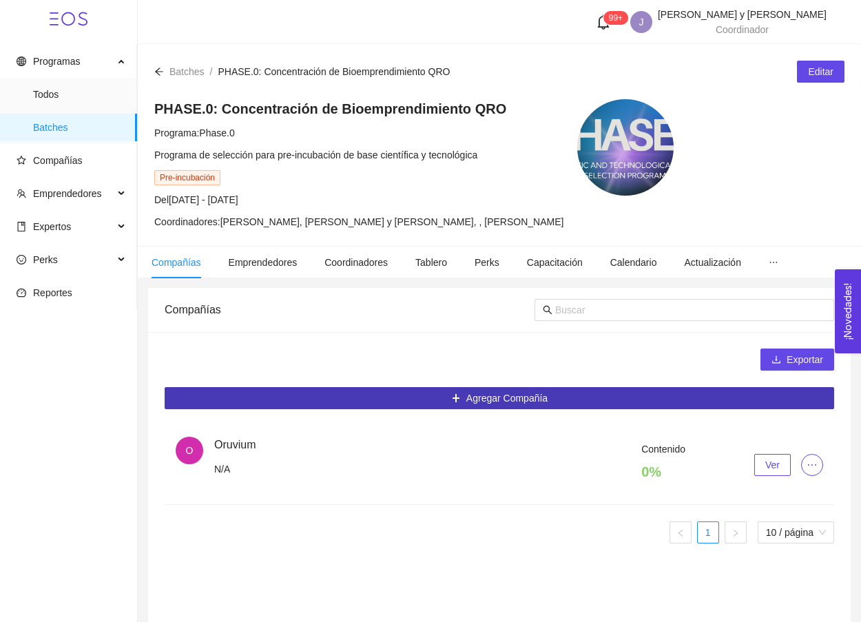
click at [447, 401] on button "Agregar Compañía" at bounding box center [499, 398] width 669 height 22
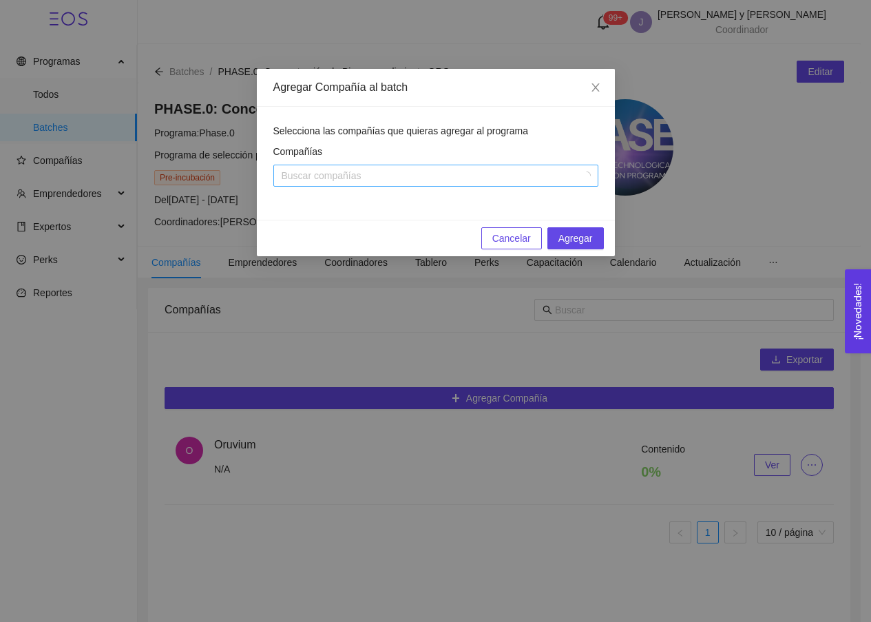
click at [390, 174] on div at bounding box center [429, 175] width 304 height 17
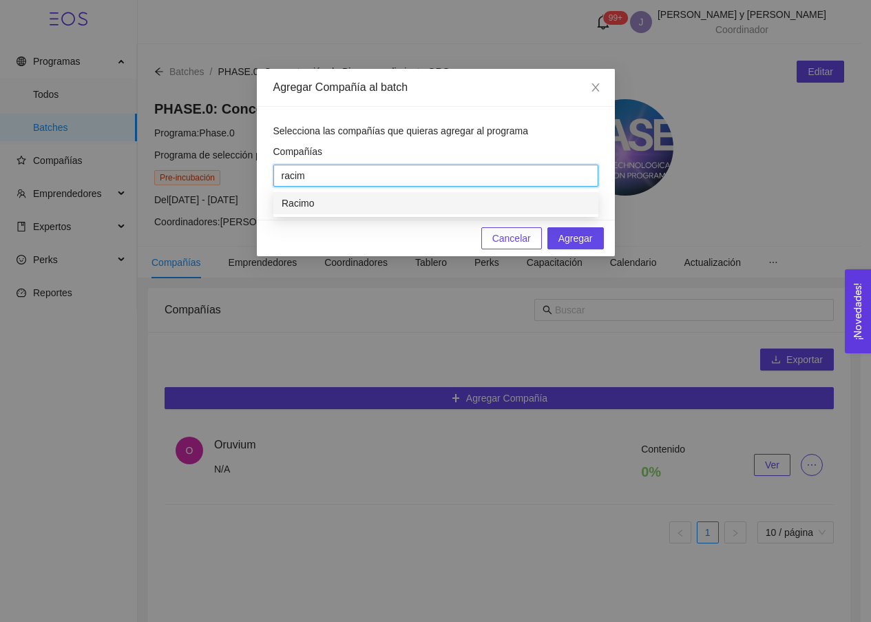
type input "racimo"
click at [372, 208] on div "Racimo" at bounding box center [436, 203] width 308 height 15
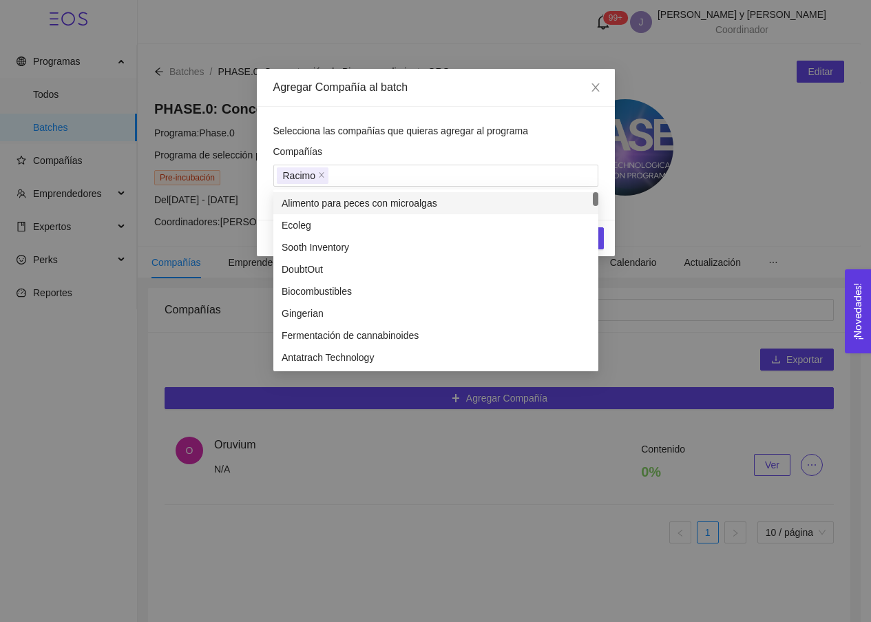
click at [418, 133] on span "Selecciona las compañías que quieras agregar al programa" at bounding box center [400, 130] width 255 height 11
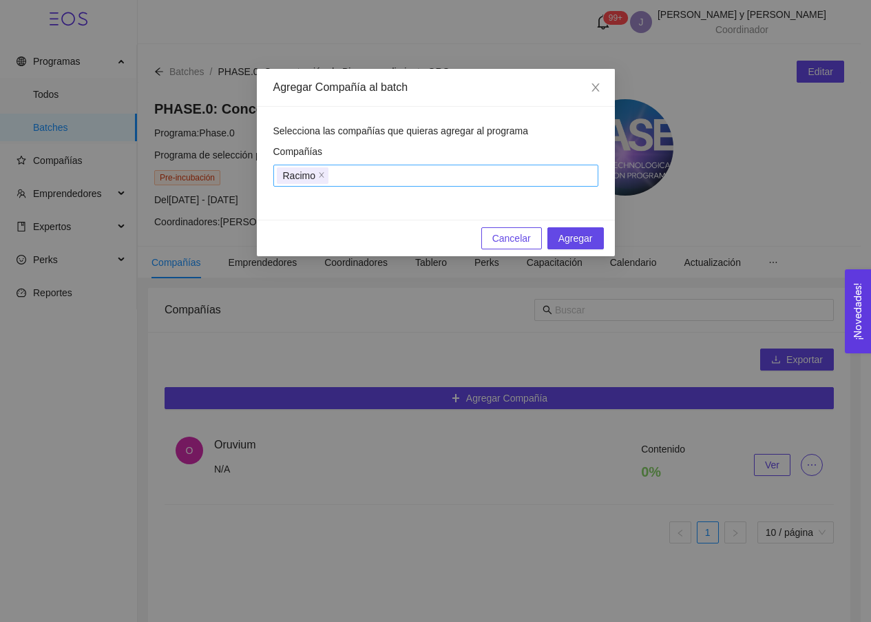
click at [498, 180] on div "Racimo" at bounding box center [436, 175] width 318 height 19
drag, startPoint x: 474, startPoint y: 215, endPoint x: 442, endPoint y: 199, distance: 35.4
click at [442, 199] on div "No hay datos" at bounding box center [435, 223] width 325 height 63
type input "ecot"
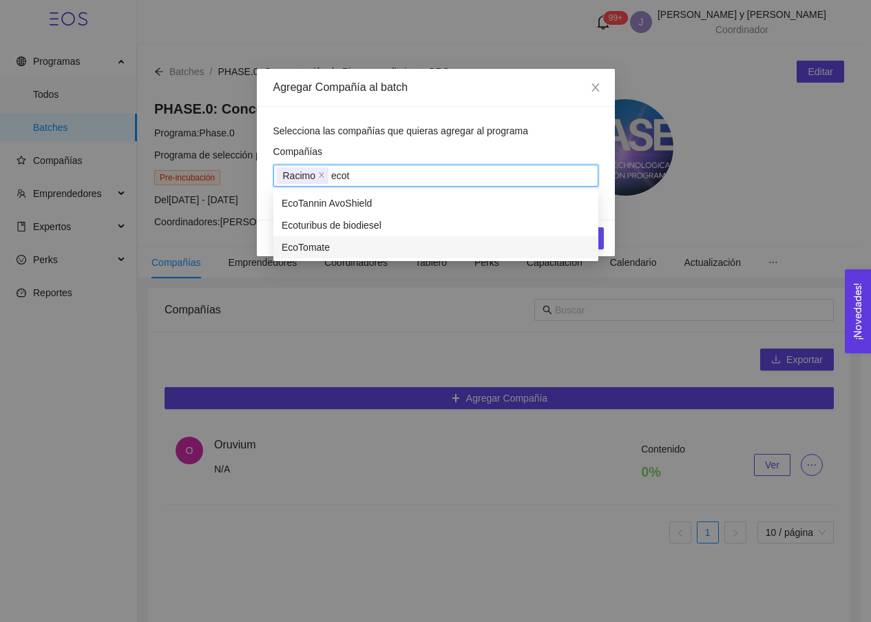
click at [353, 244] on div "EcoTomate" at bounding box center [436, 247] width 308 height 15
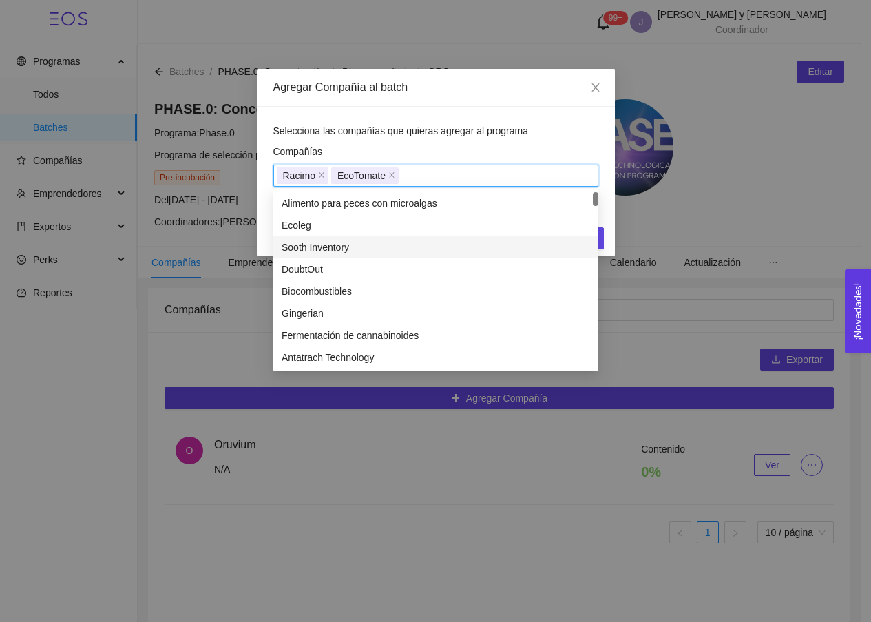
click at [423, 120] on div "Selecciona las compañías que quieras agregar al programa Compañías Racimo [PERS…" at bounding box center [436, 163] width 358 height 113
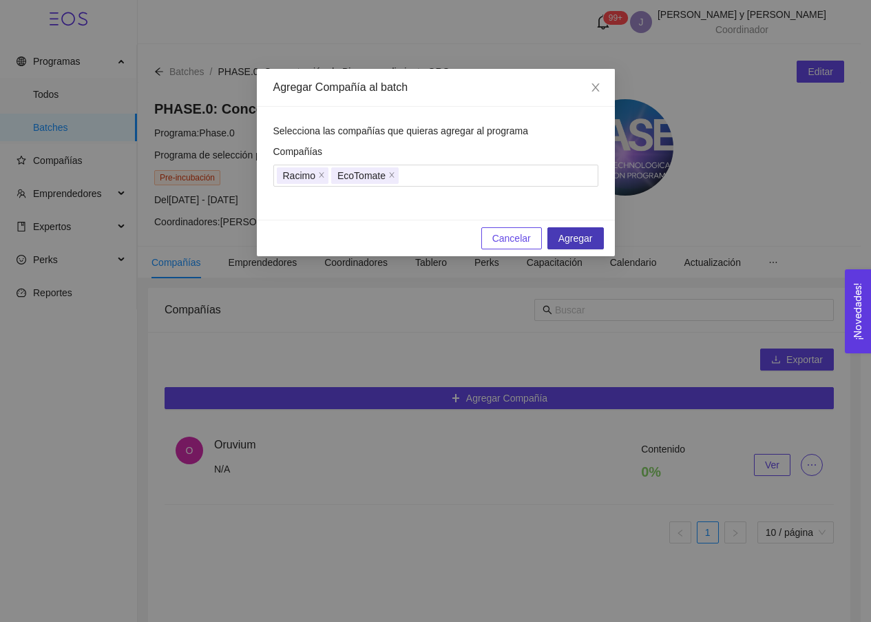
click at [571, 234] on span "Agregar" at bounding box center [575, 238] width 34 height 15
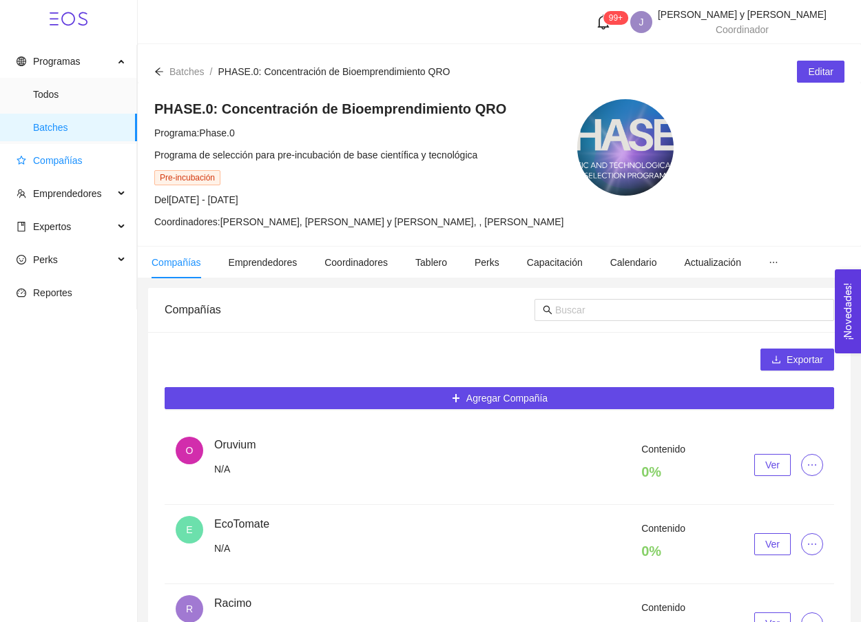
click at [54, 159] on span "Compañías" at bounding box center [58, 160] width 50 height 11
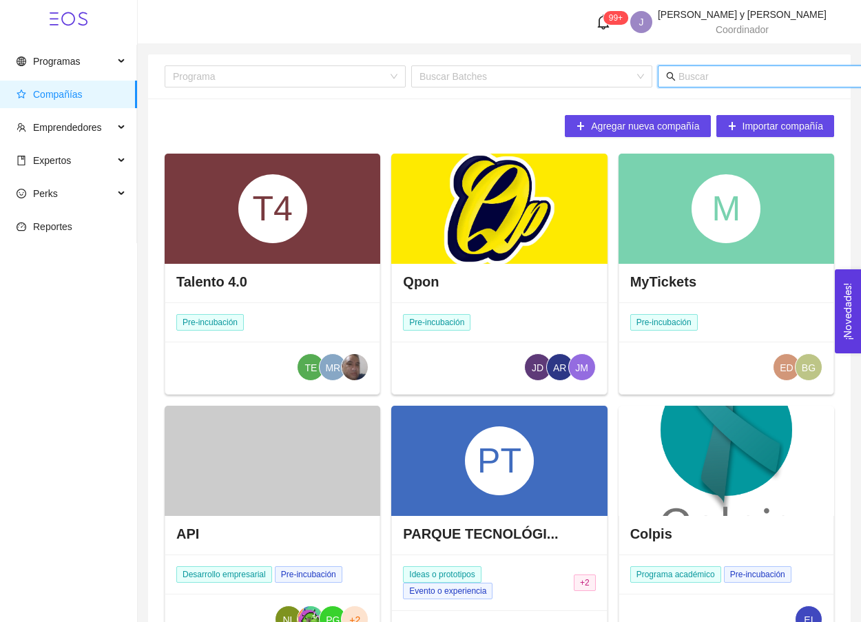
click at [571, 75] on input "text" at bounding box center [813, 76] width 271 height 15
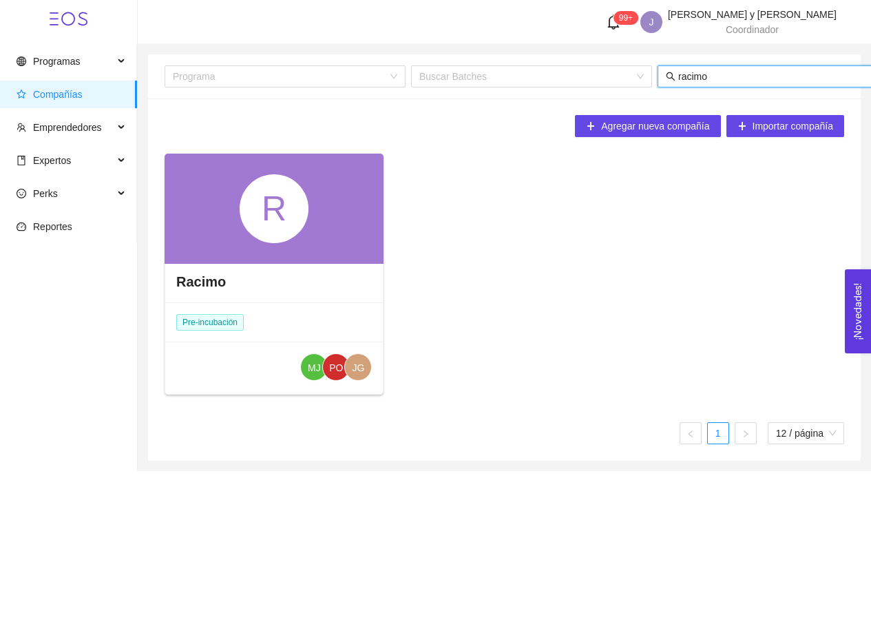
type input "racimo"
click at [348, 204] on div "R" at bounding box center [274, 209] width 219 height 110
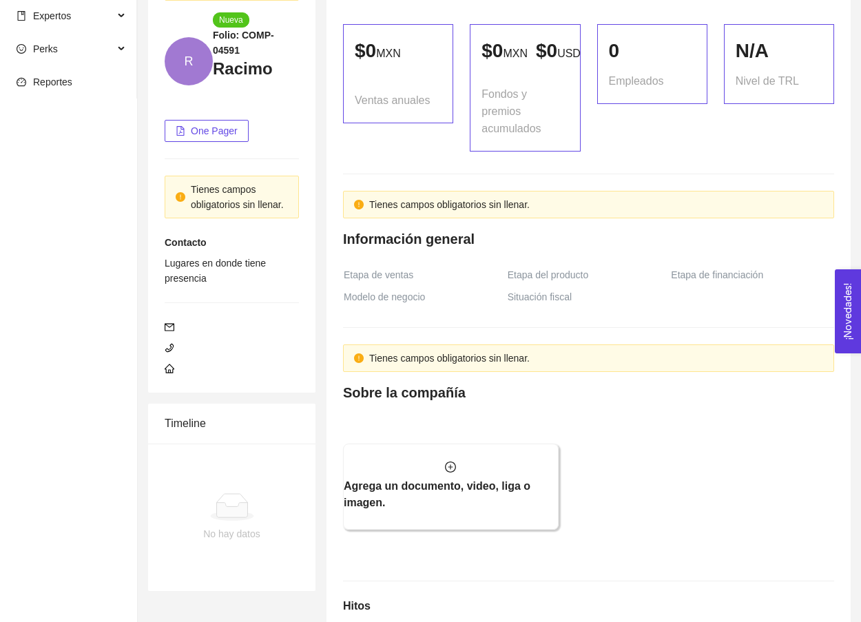
scroll to position [933, 0]
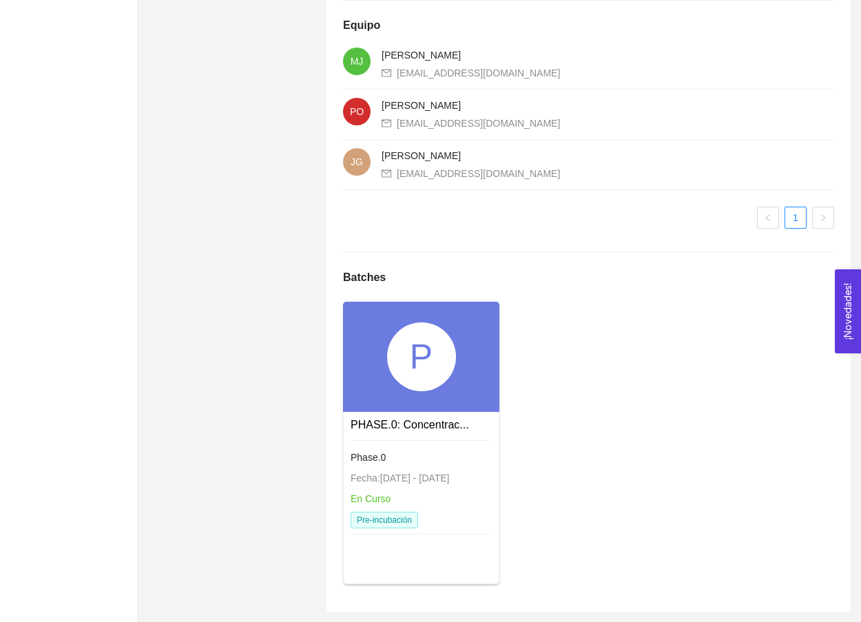
click at [423, 368] on div "P" at bounding box center [421, 356] width 69 height 69
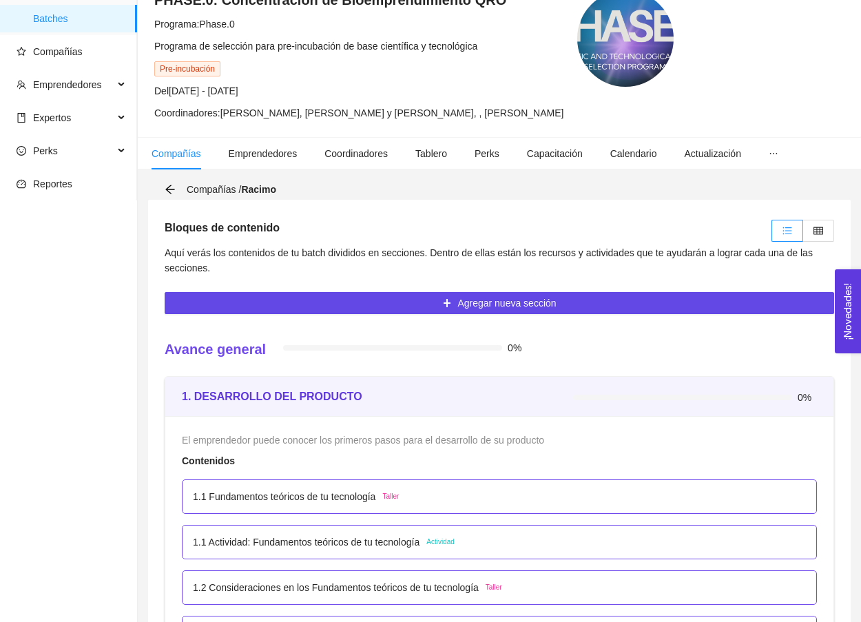
scroll to position [112, 0]
